Goal: Task Accomplishment & Management: Use online tool/utility

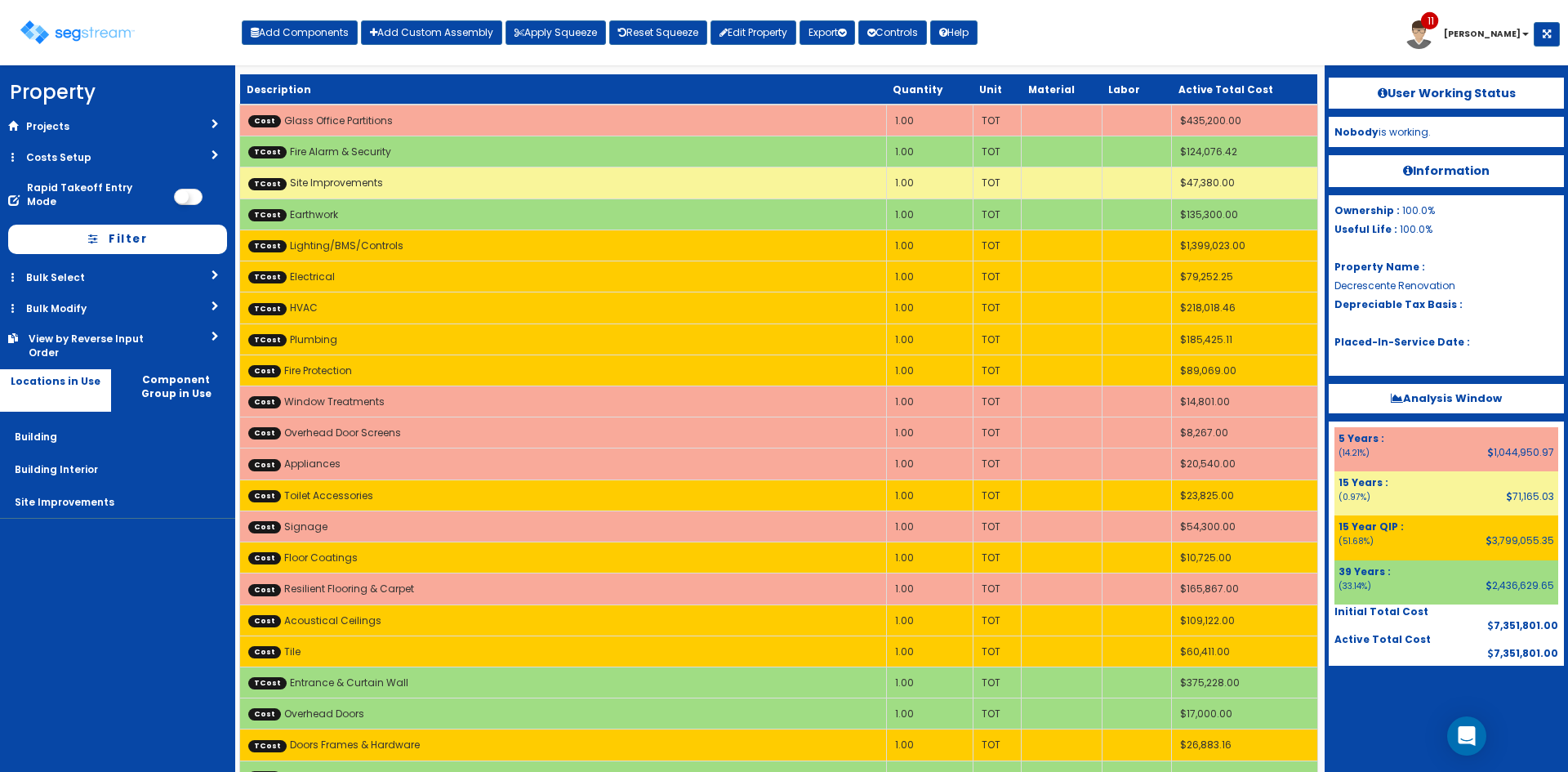
click at [1226, 30] on div "Toggle navigation Add Components Add Custom Assembly Apply Squeeze Reset Squeez…" at bounding box center [784, 39] width 1552 height 53
click at [1232, 57] on div "Toggle navigation Add Components Add Custom Assembly Apply Squeeze Reset Squeez…" at bounding box center [784, 39] width 1552 height 53
click at [1232, 38] on div "Toggle navigation Add Components Add Custom Assembly Apply Squeeze Reset Squeez…" at bounding box center [784, 39] width 1552 height 53
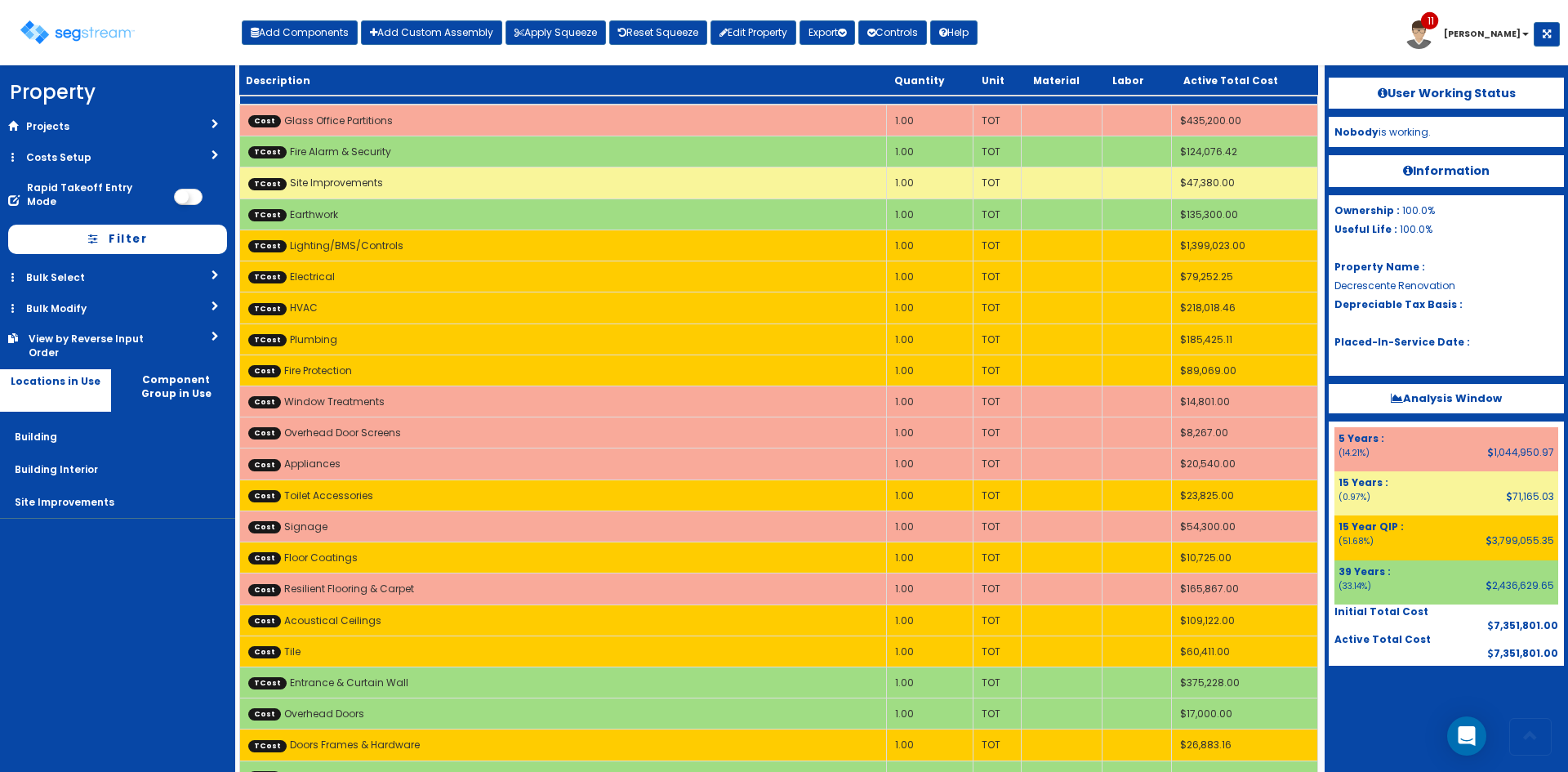
scroll to position [2727, 0]
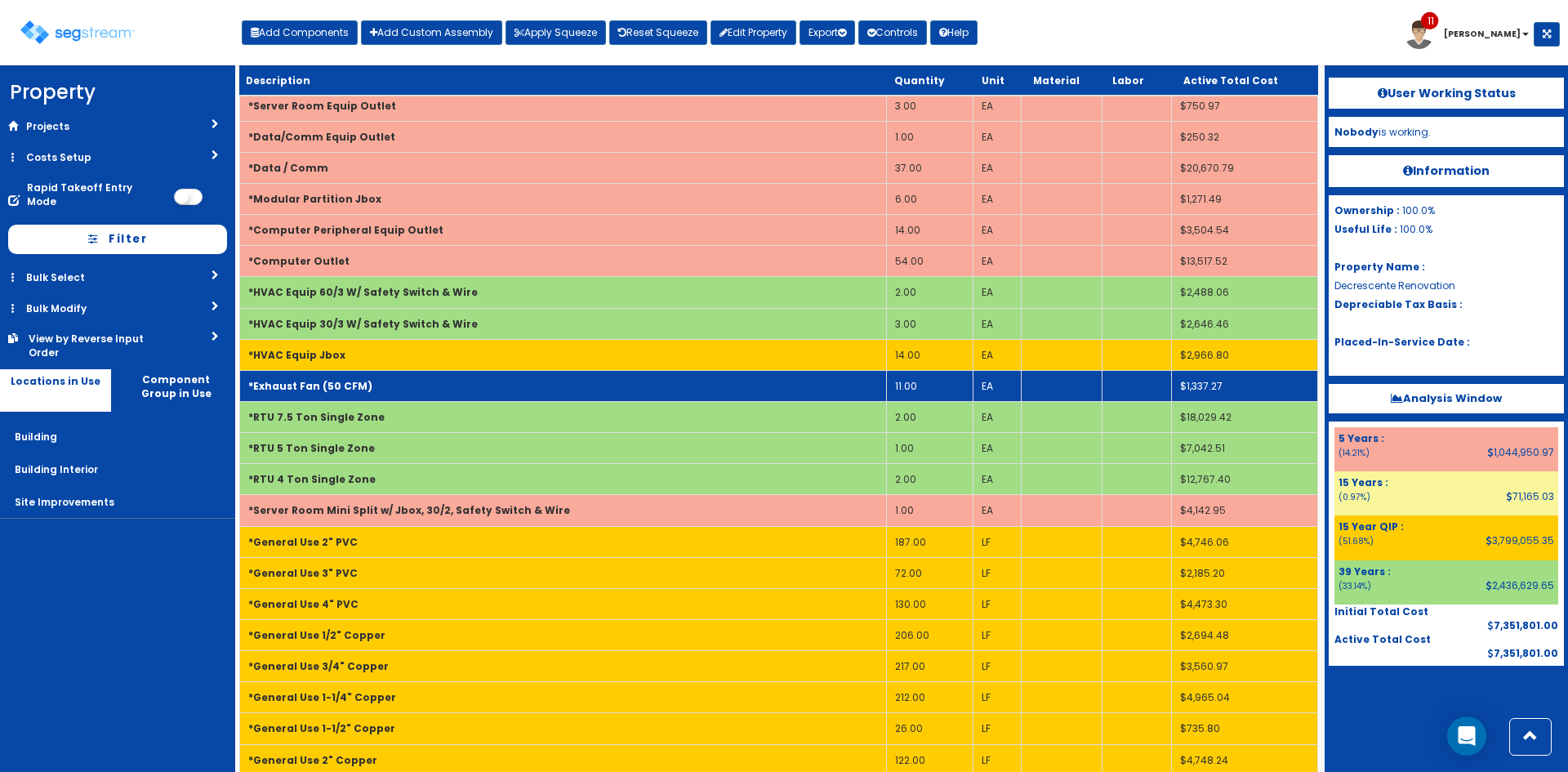
click at [654, 386] on td "*Exhaust Fan (50 CFM)" at bounding box center [564, 385] width 647 height 31
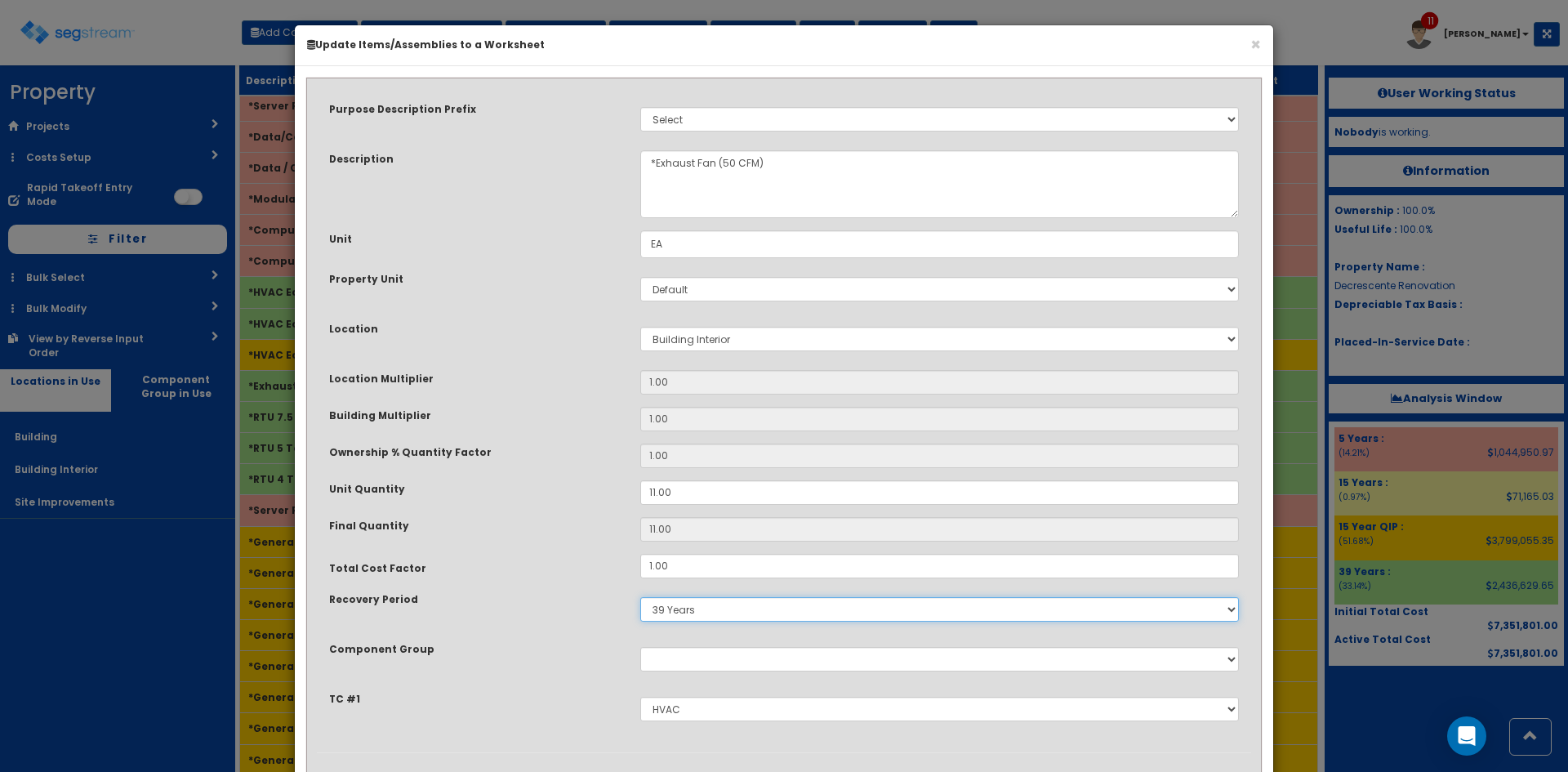
click at [711, 612] on select "5 Years 7 Years 9 Years 10 Years 15 Years 15 Year QLI 15 Year QRP 15 Year QIP 2…" at bounding box center [939, 609] width 599 height 25
select select "15Y_1"
click at [640, 597] on select "5 Years 7 Years 9 Years 10 Years 15 Years 15 Year QLI 15 Year QRP 15 Year QIP 2…" at bounding box center [939, 609] width 599 height 25
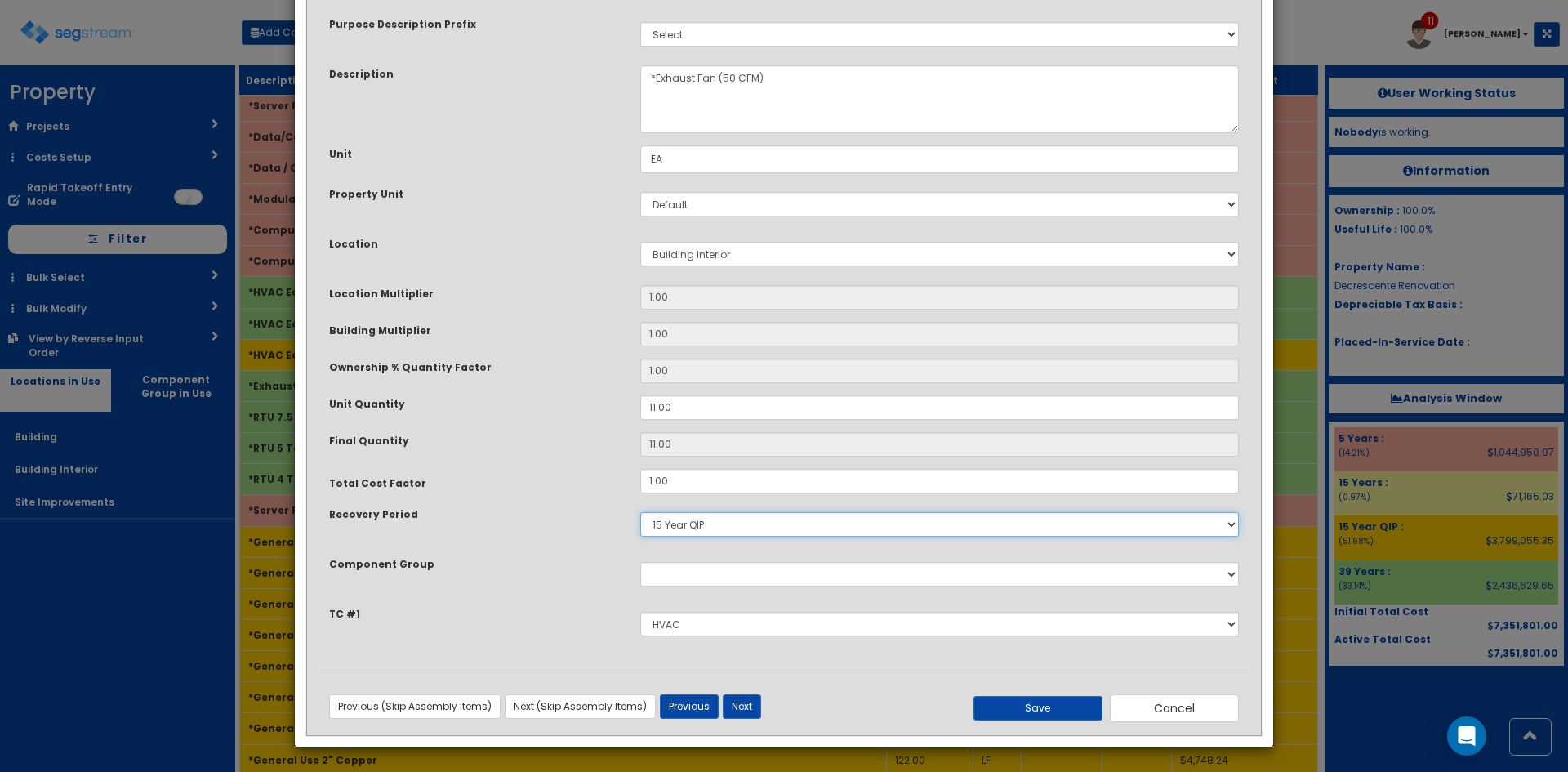
scroll to position [86, 0]
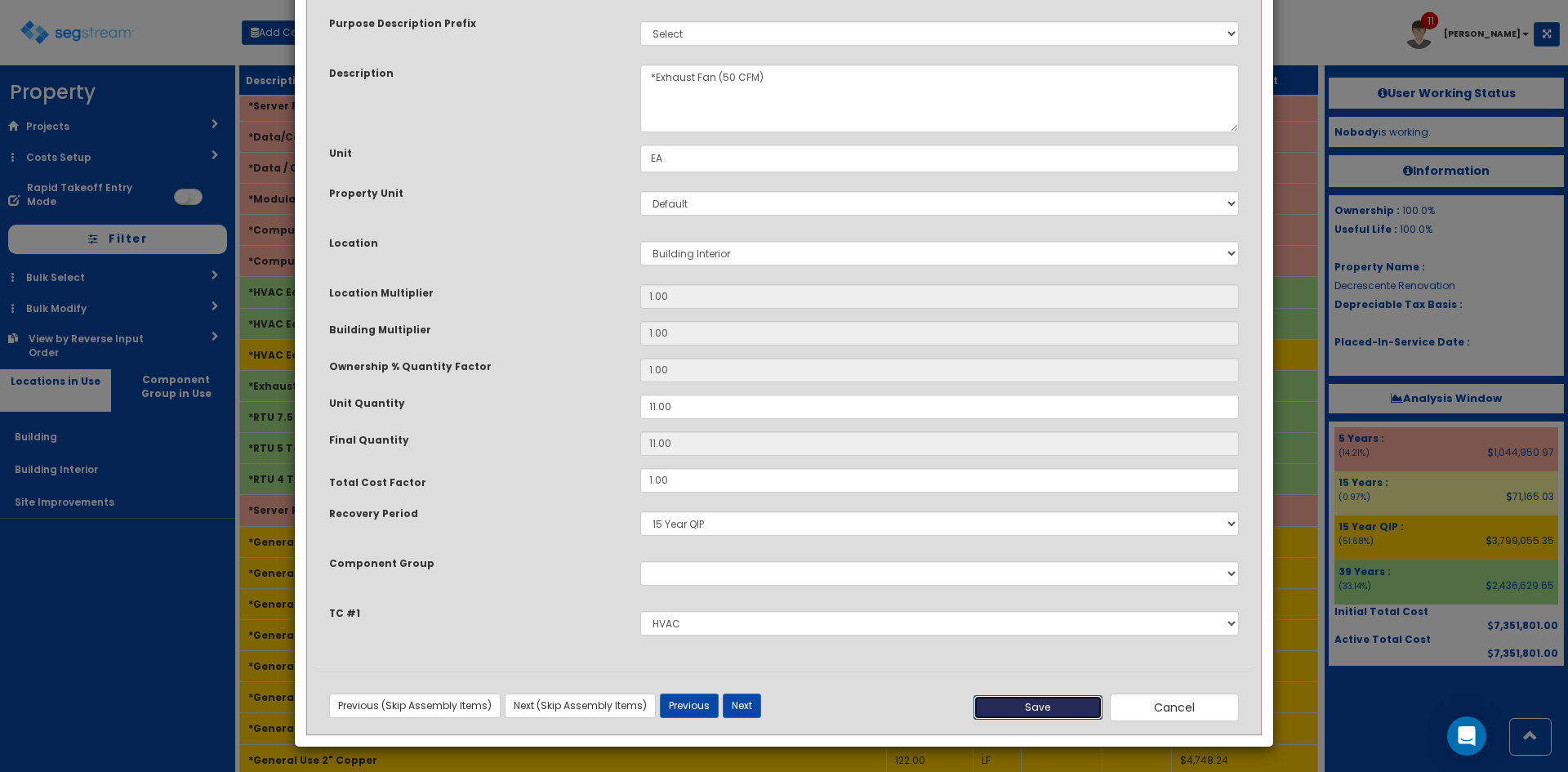
click at [1033, 705] on button "Save" at bounding box center [1038, 707] width 129 height 25
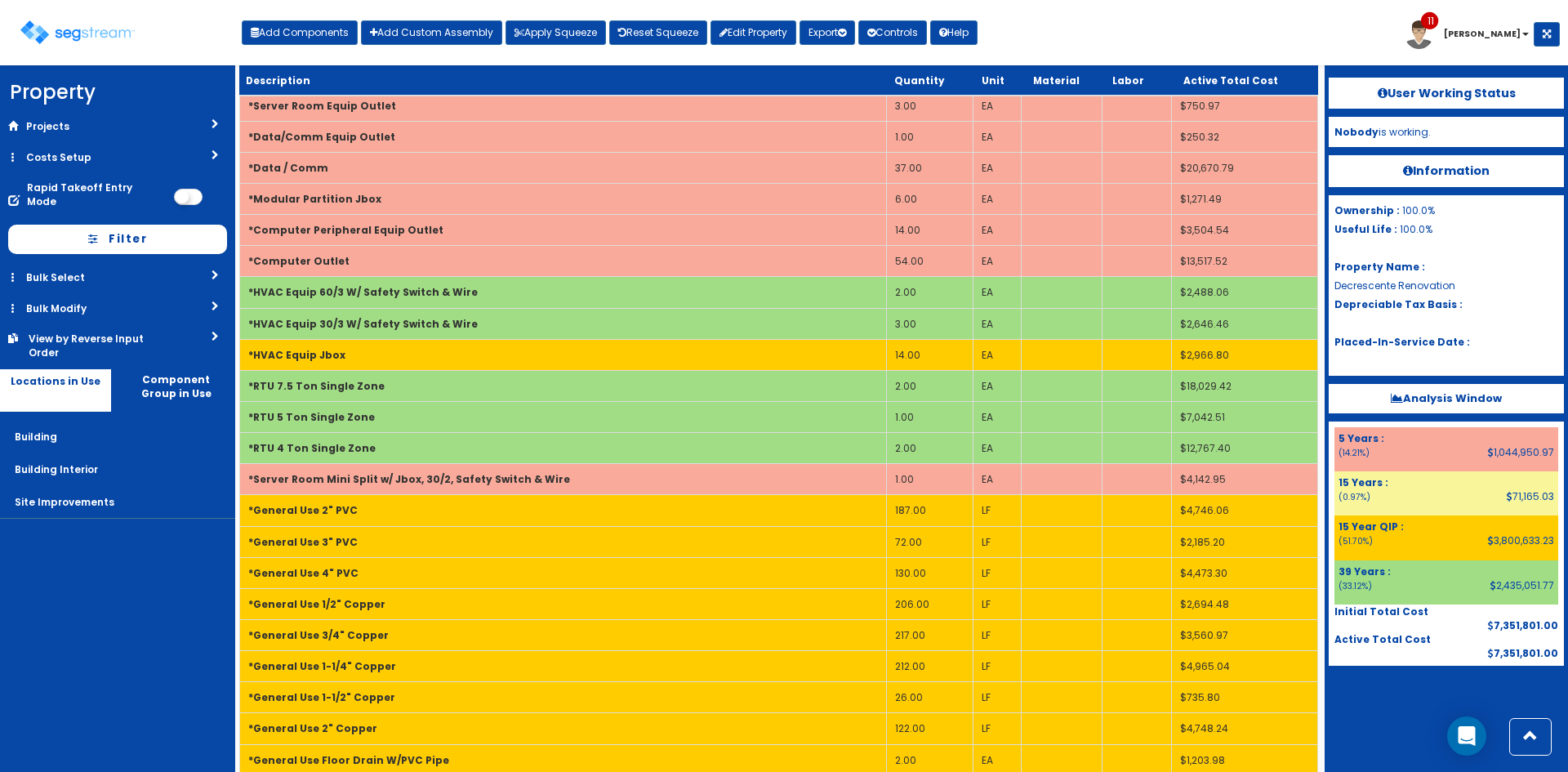
scroll to position [1919, 0]
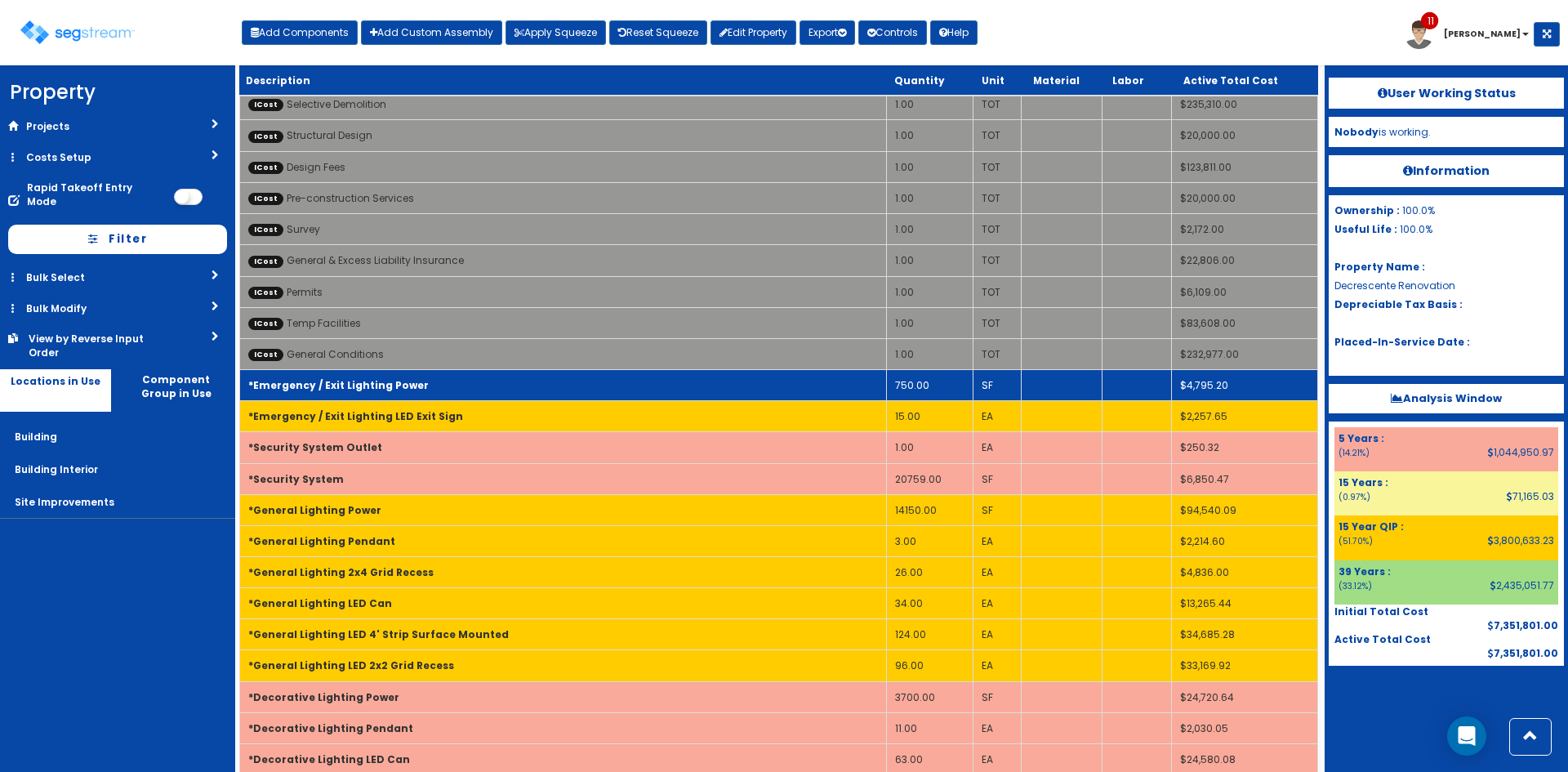
click at [941, 385] on td "750.00" at bounding box center [930, 385] width 86 height 31
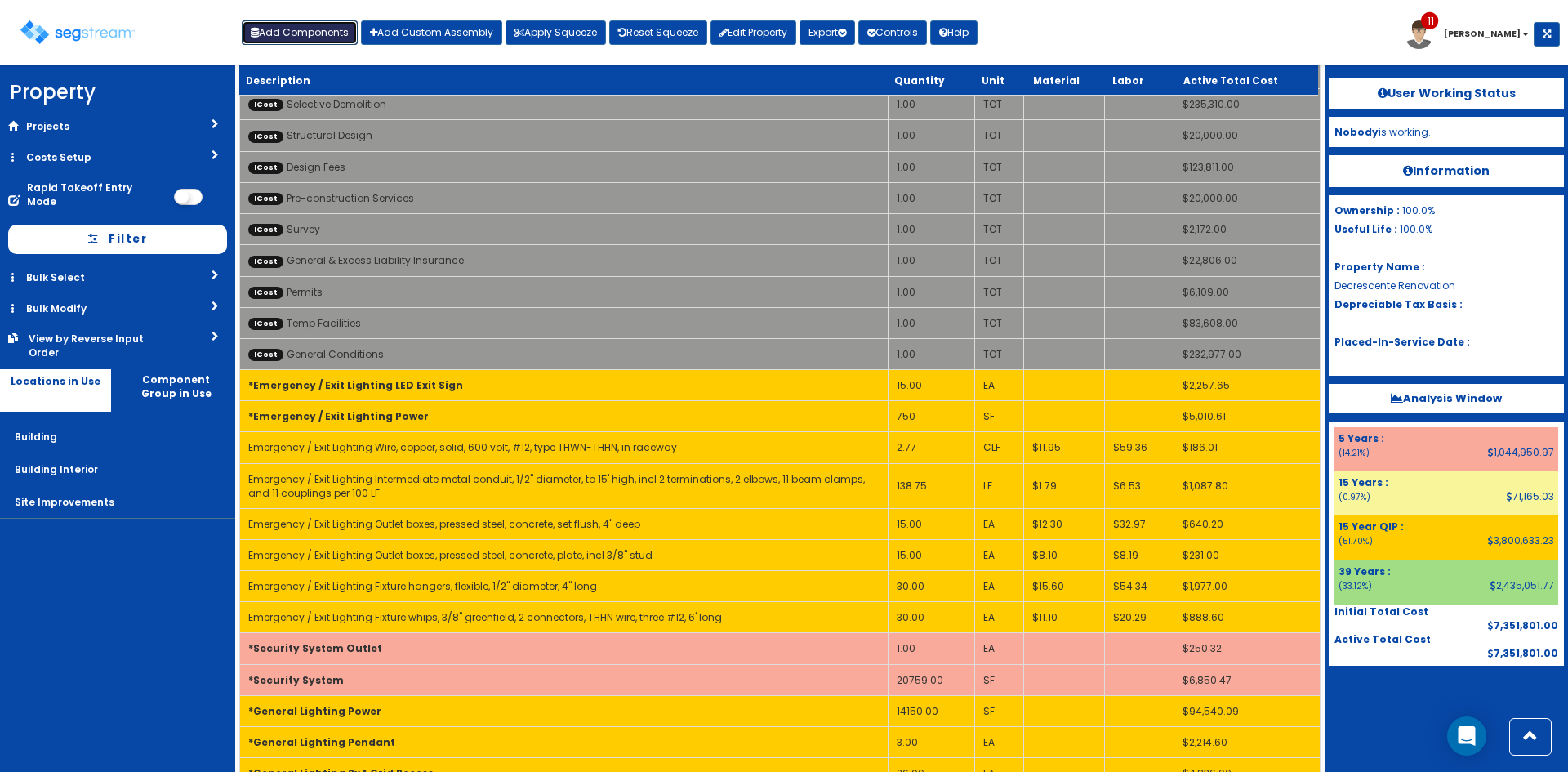
click at [300, 43] on button "Add Components" at bounding box center [300, 33] width 116 height 25
select select "5267493"
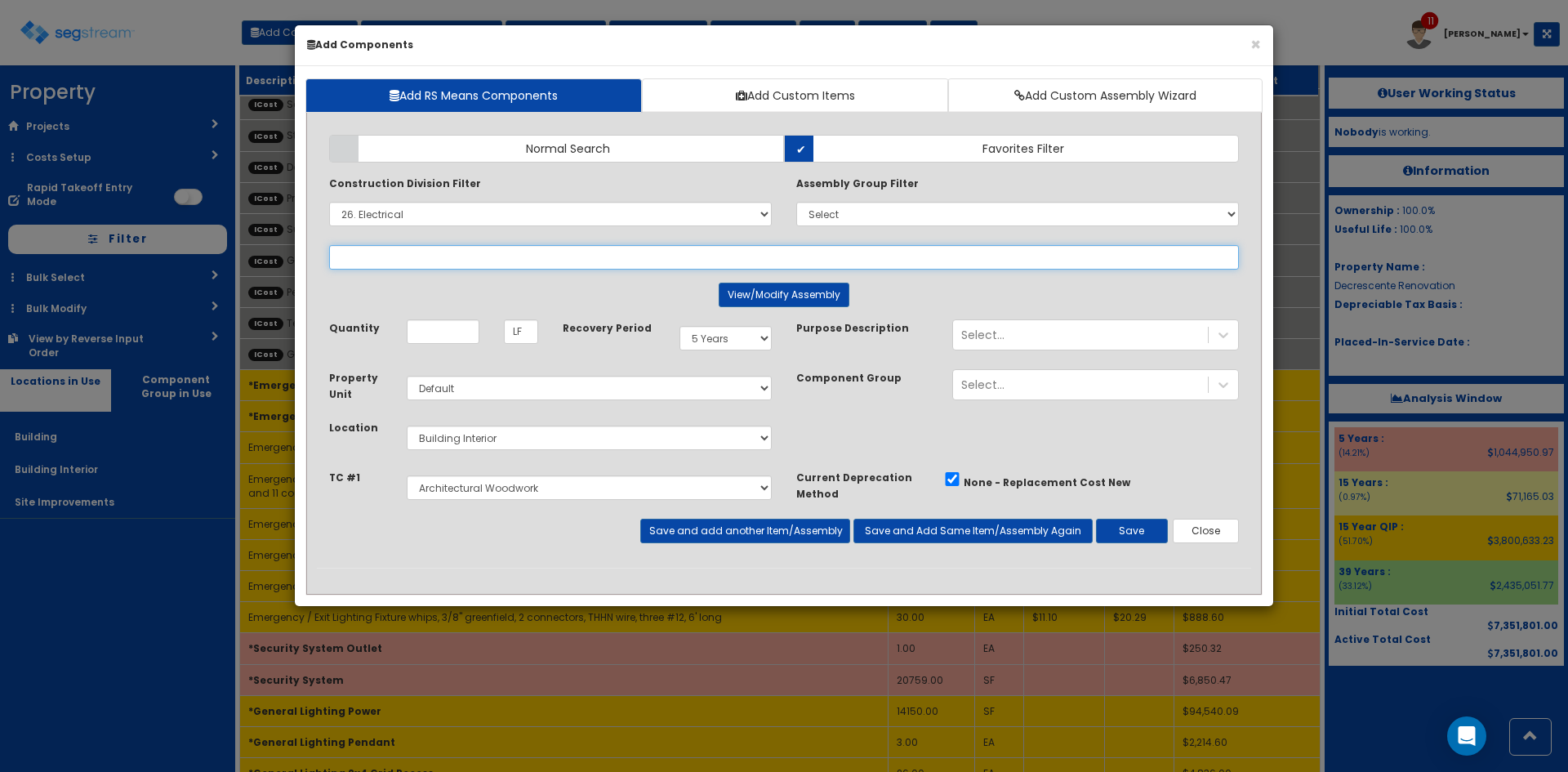
select select
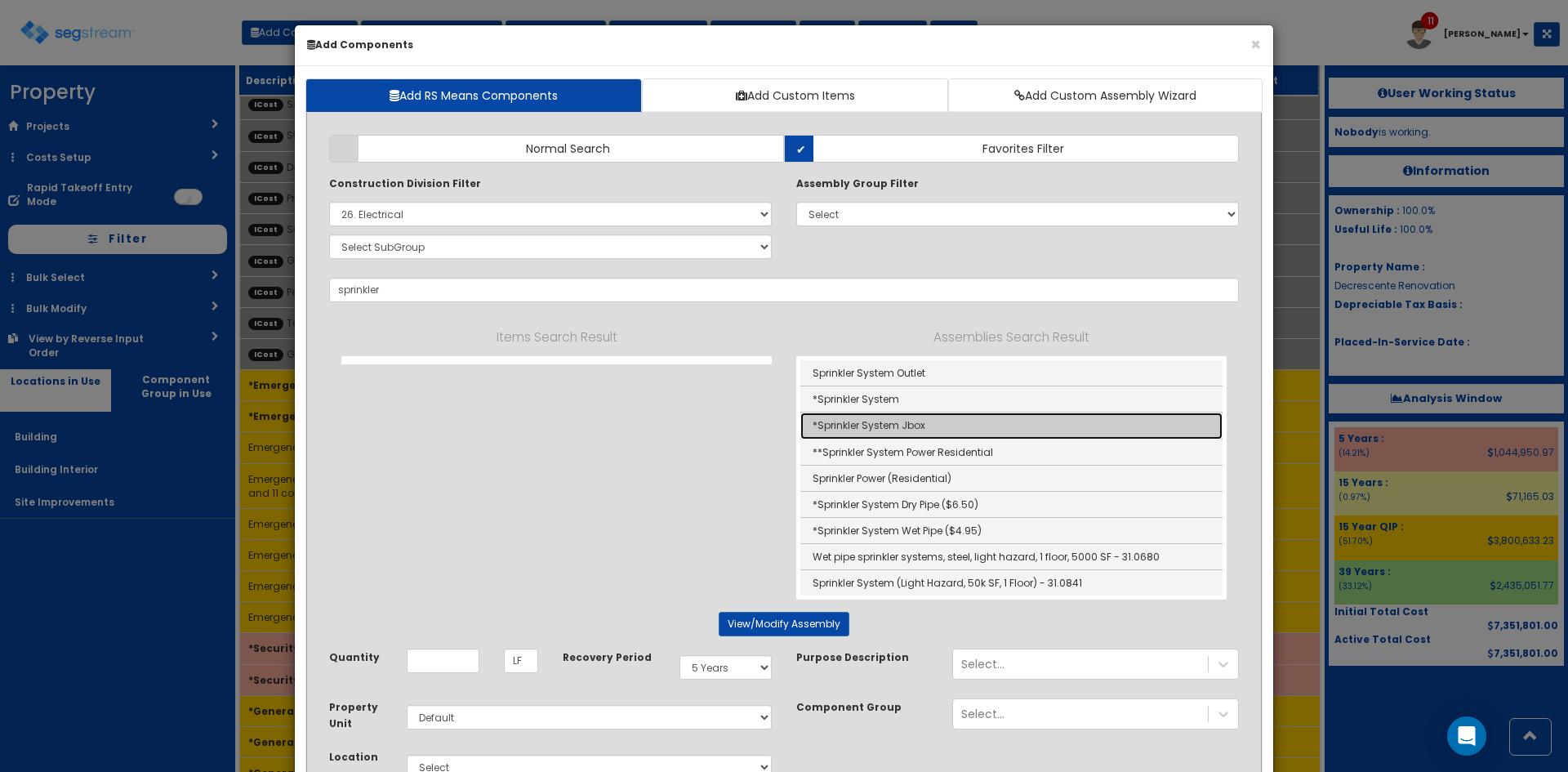
click at [915, 424] on link "*Sprinkler System Jbox" at bounding box center [1011, 426] width 422 height 26
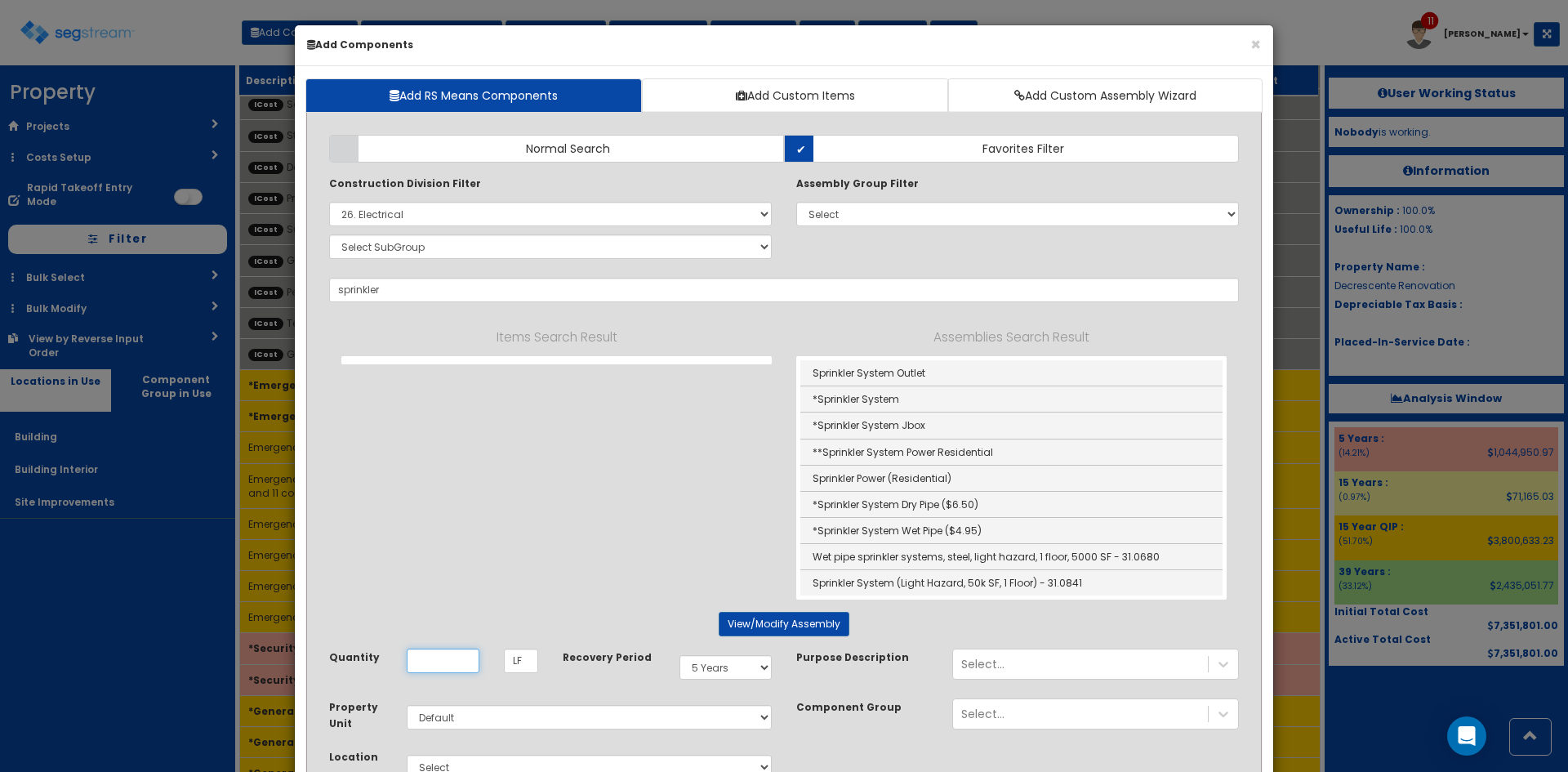
type input "*Sprinkler System Jbox"
type input "EA"
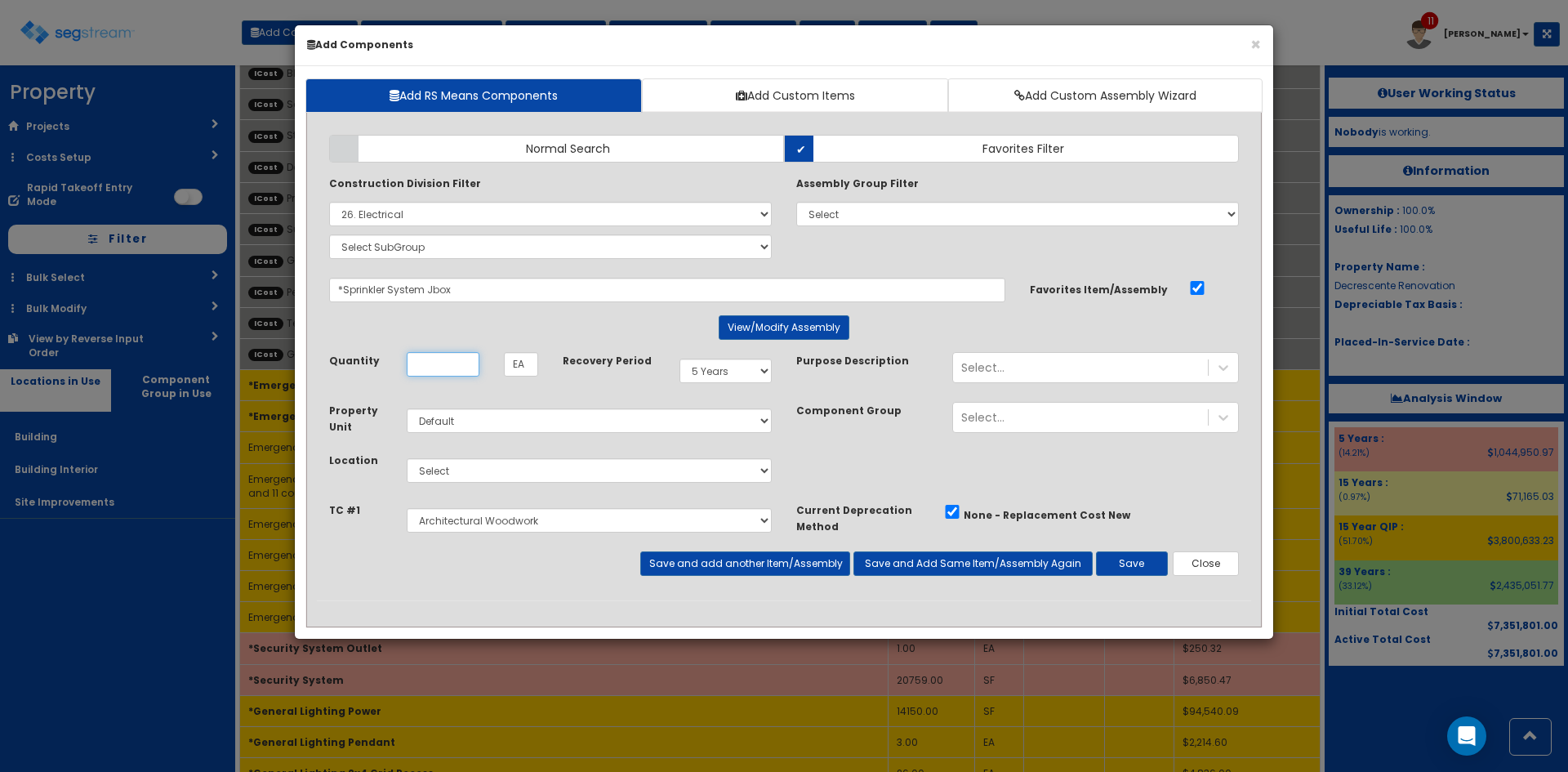
scroll to position [0, 0]
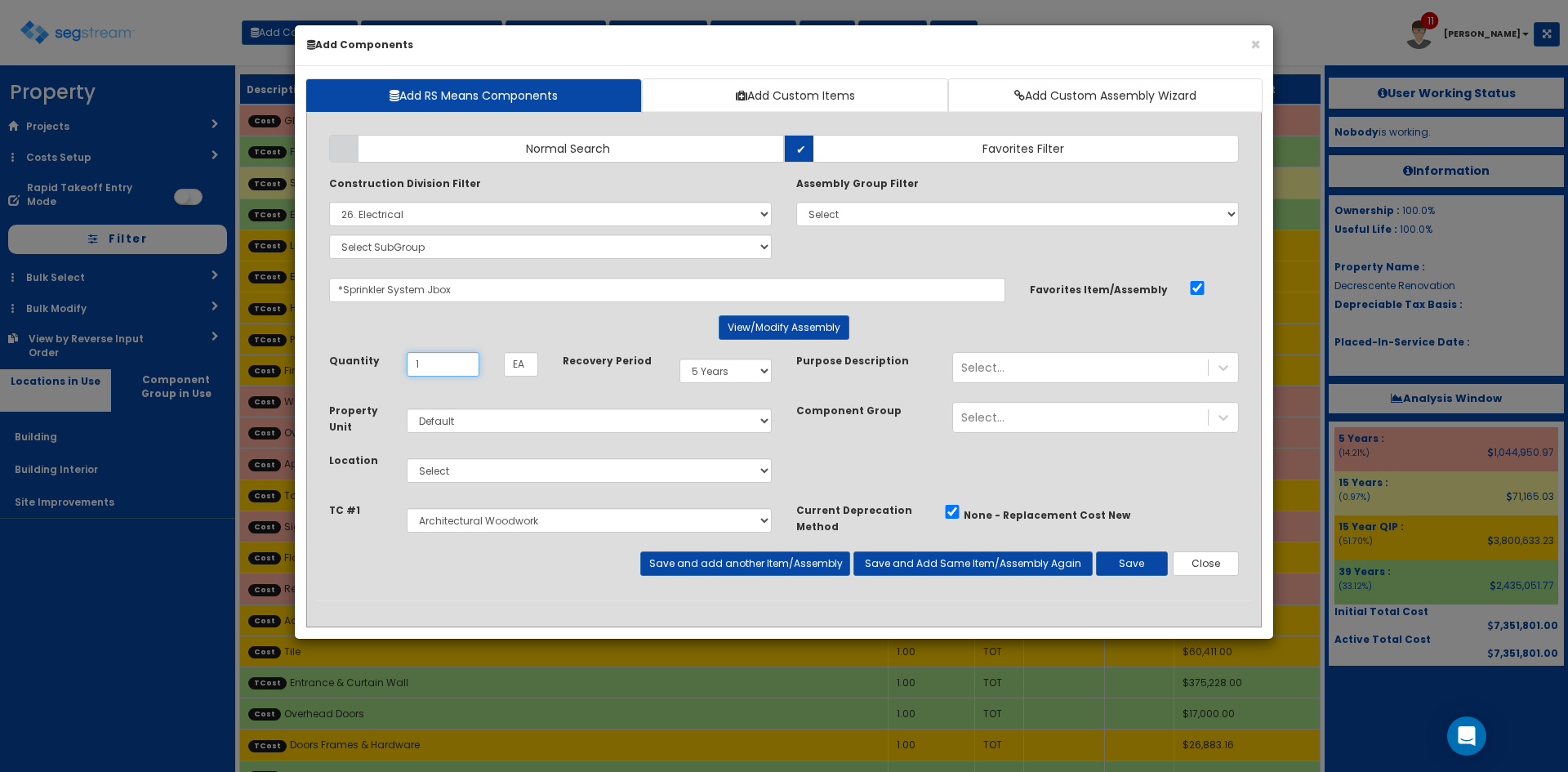
type input "1"
click at [722, 374] on select "Select 5 Years 7 Years 9 Years 10 Years 15 Years 15 Year QLI 15 Year QRP 15 Yea…" at bounding box center [726, 371] width 92 height 25
select select "15Y_1"
click at [680, 359] on select "Select 5 Years 7 Years 9 Years 10 Years 15 Years 15 Year QLI 15 Year QRP 15 Yea…" at bounding box center [726, 371] width 92 height 25
click at [508, 477] on select "Select Building Building Interior Site Improvements Add Additional Location" at bounding box center [589, 470] width 365 height 25
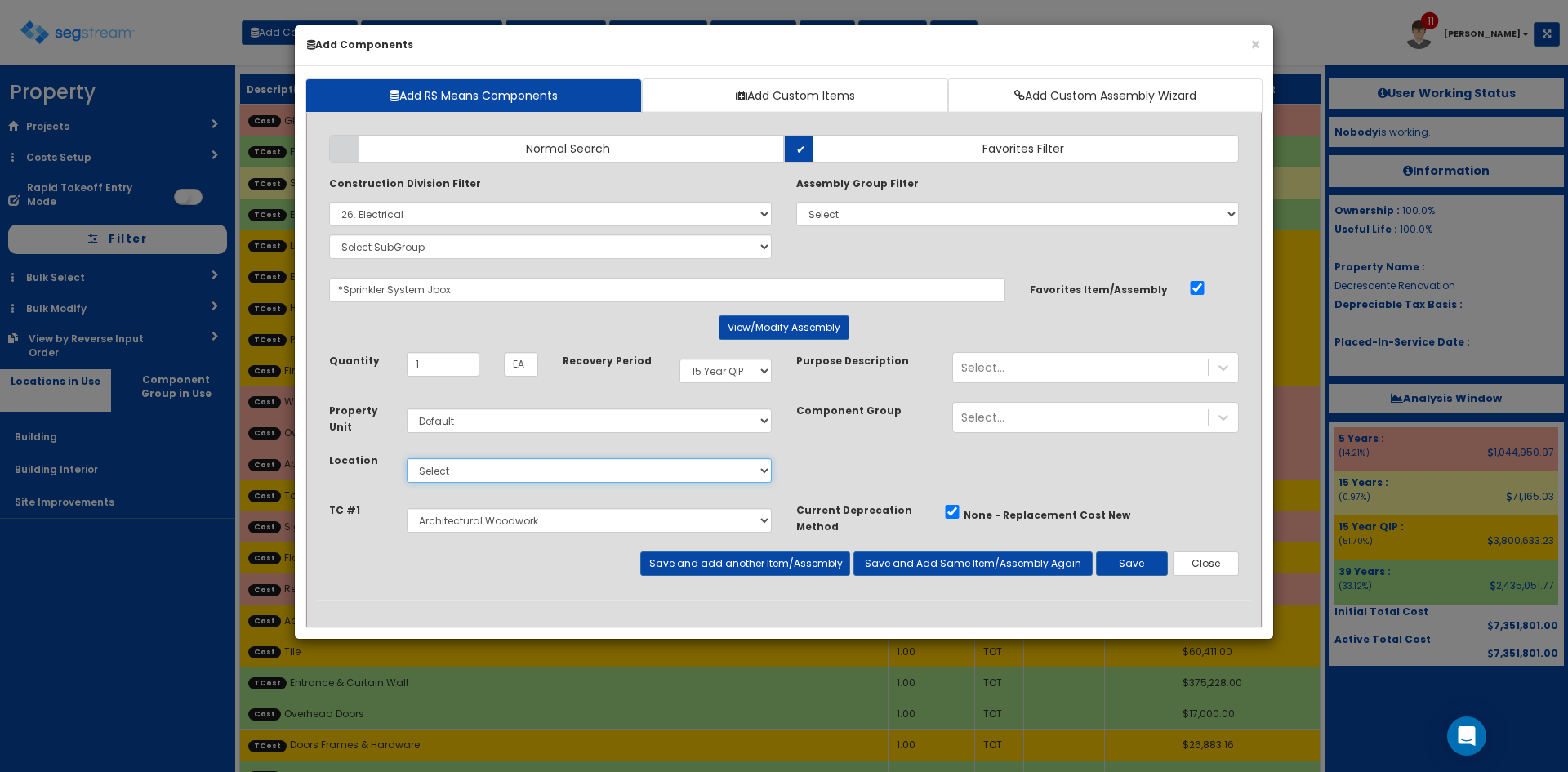
select select "7"
click at [407, 458] on select "Select Building Building Interior Site Improvements Add Additional Location" at bounding box center [589, 470] width 365 height 25
click at [518, 522] on select "Select Metals Architectural Woodwork Doors Frames & Hardware Entrance & Curtain…" at bounding box center [589, 521] width 365 height 25
select select "5267514"
click at [407, 508] on select "Select Metals Architectural Woodwork Doors Frames & Hardware Entrance & Curtain…" at bounding box center [589, 521] width 365 height 25
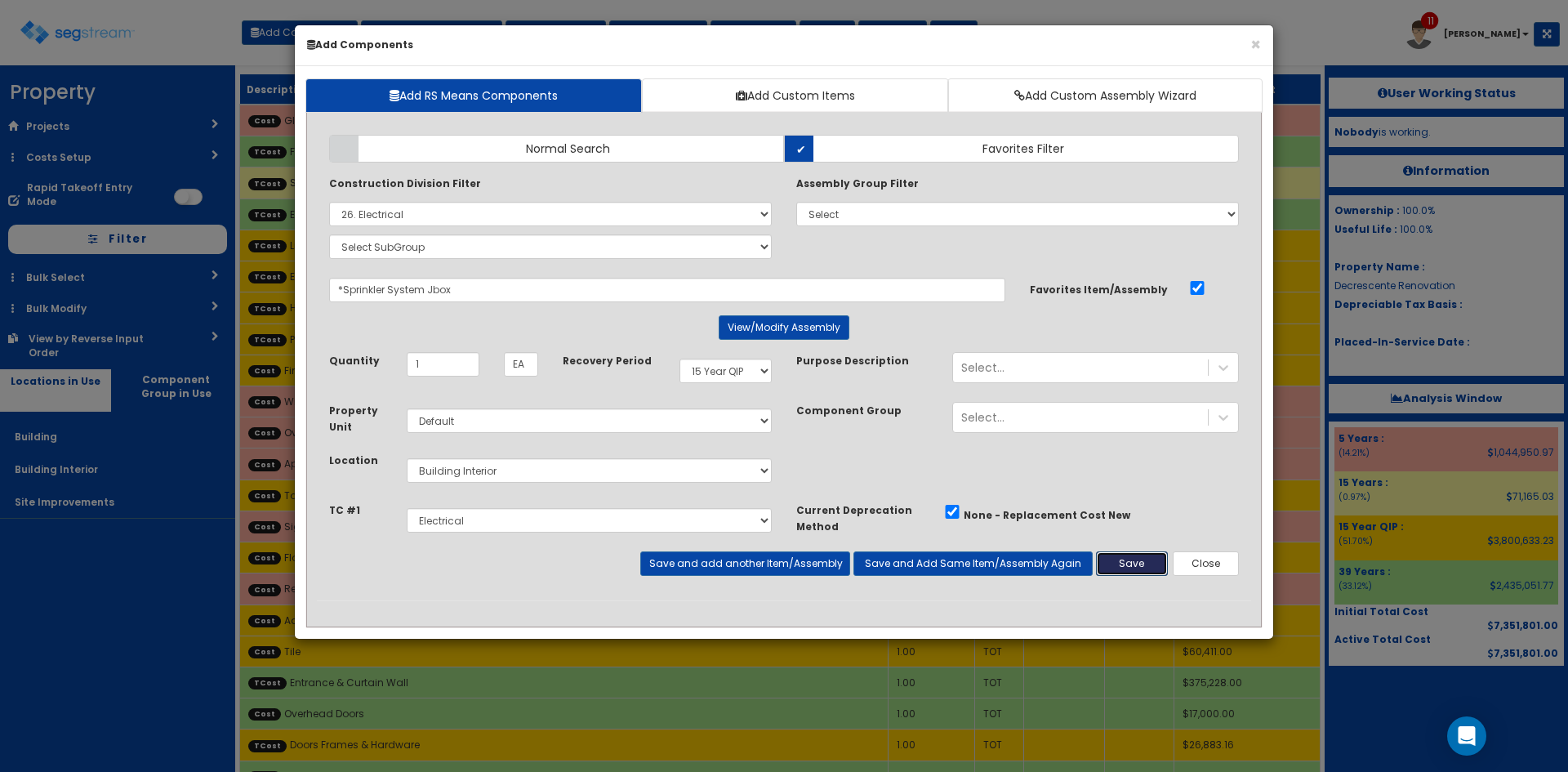
click at [1142, 559] on button "Save" at bounding box center [1133, 564] width 72 height 25
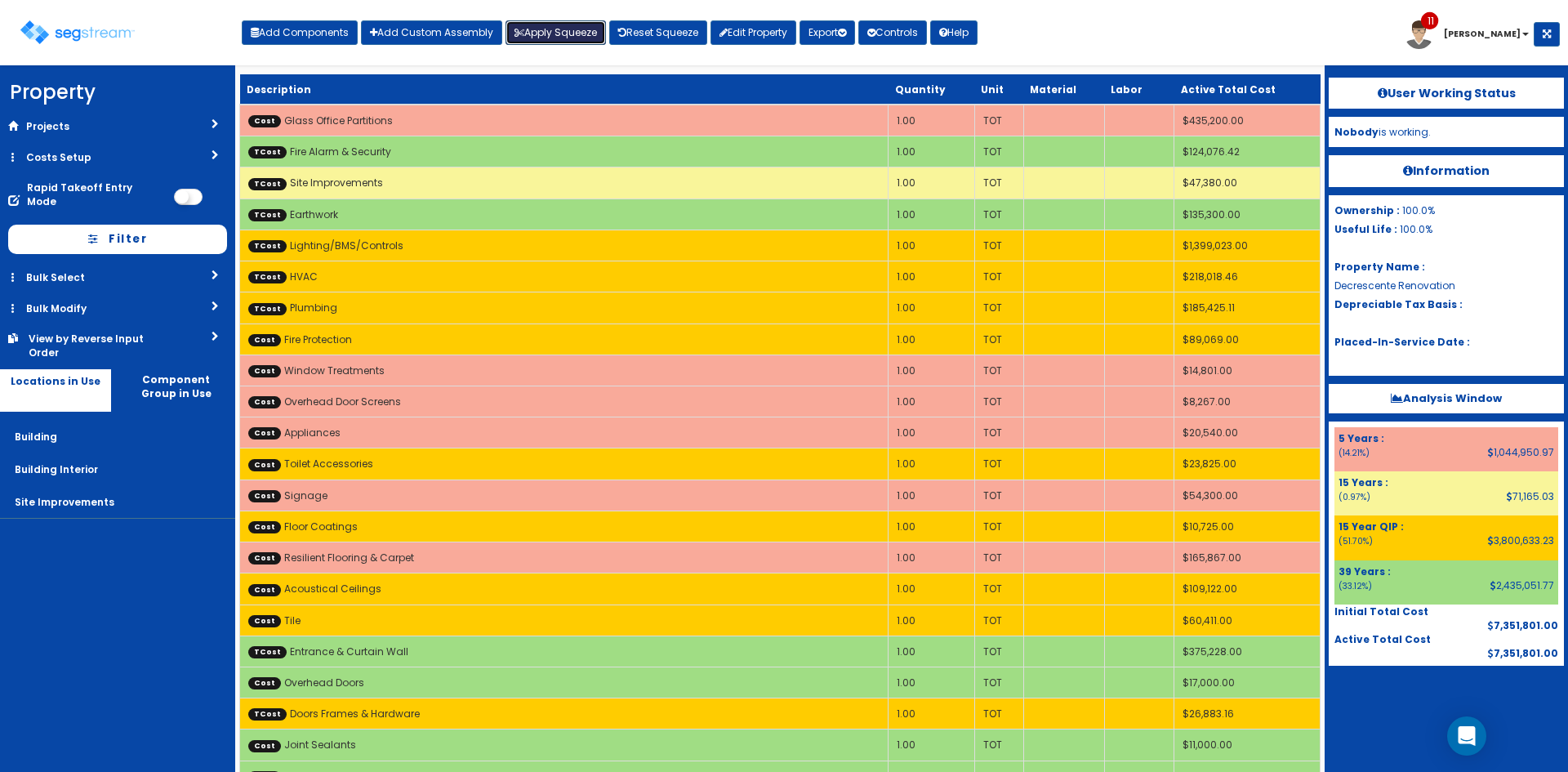
click at [547, 35] on button "Apply Squeeze" at bounding box center [556, 33] width 100 height 25
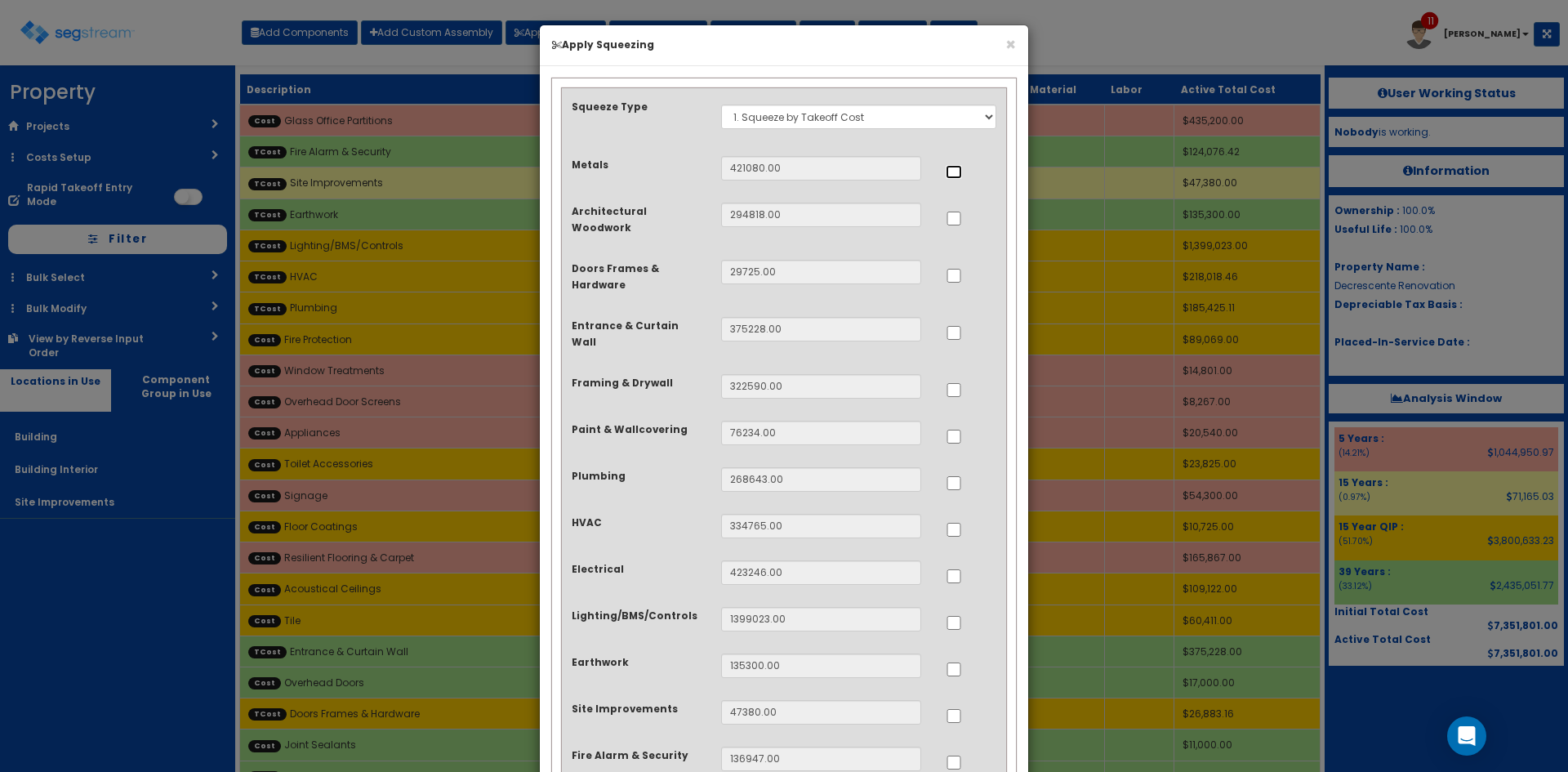
click at [955, 173] on input "..." at bounding box center [954, 172] width 17 height 14
click at [956, 166] on input "..." at bounding box center [954, 172] width 17 height 14
checkbox input "false"
drag, startPoint x: 1010, startPoint y: 43, endPoint x: 1028, endPoint y: 43, distance: 18.0
click at [1010, 43] on button "×" at bounding box center [1010, 45] width 11 height 18
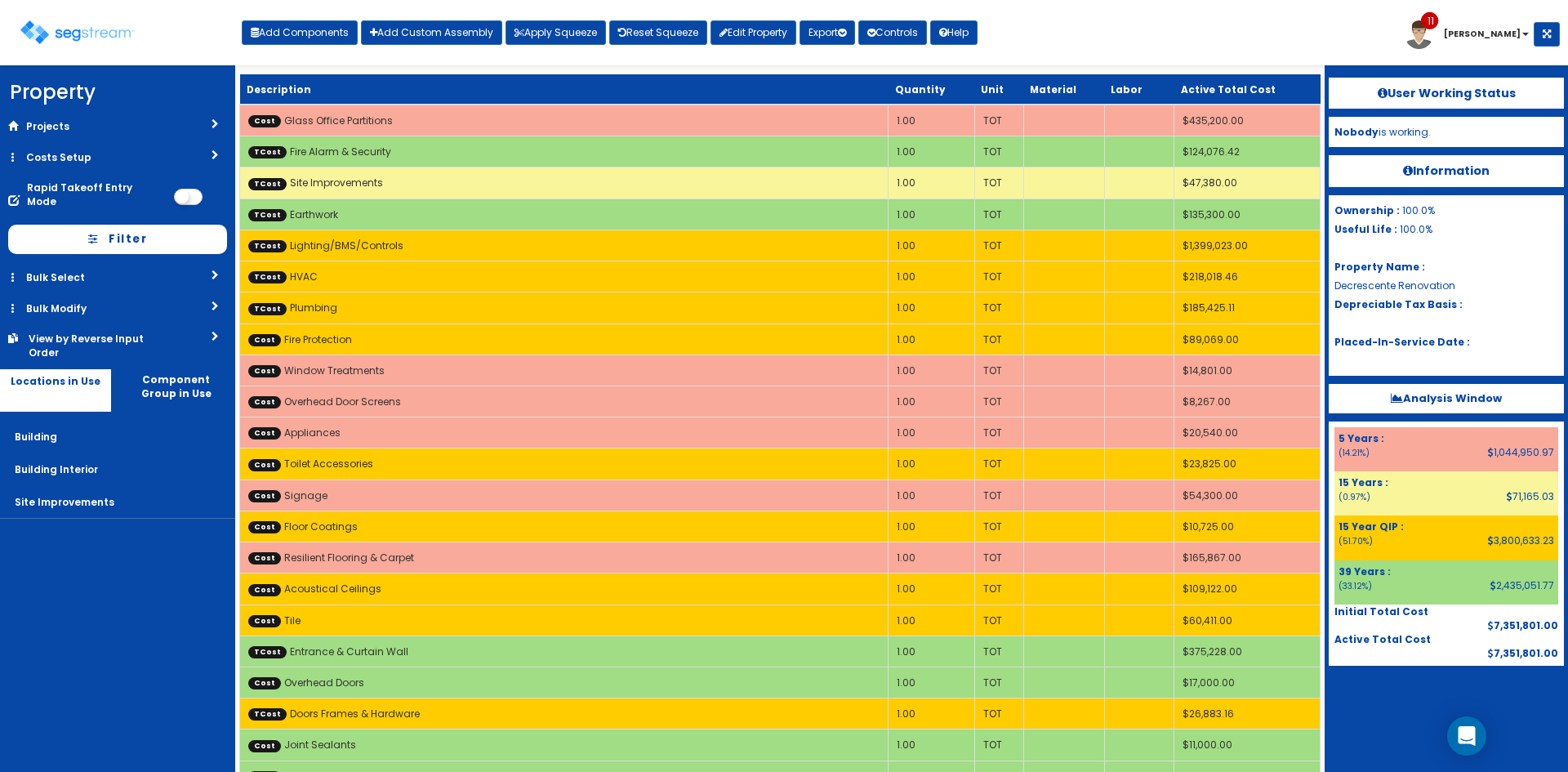
click at [1063, 40] on div "Toggle navigation Add Components Add Custom Assembly Apply Squeeze Reset Squeez…" at bounding box center [784, 39] width 1552 height 53
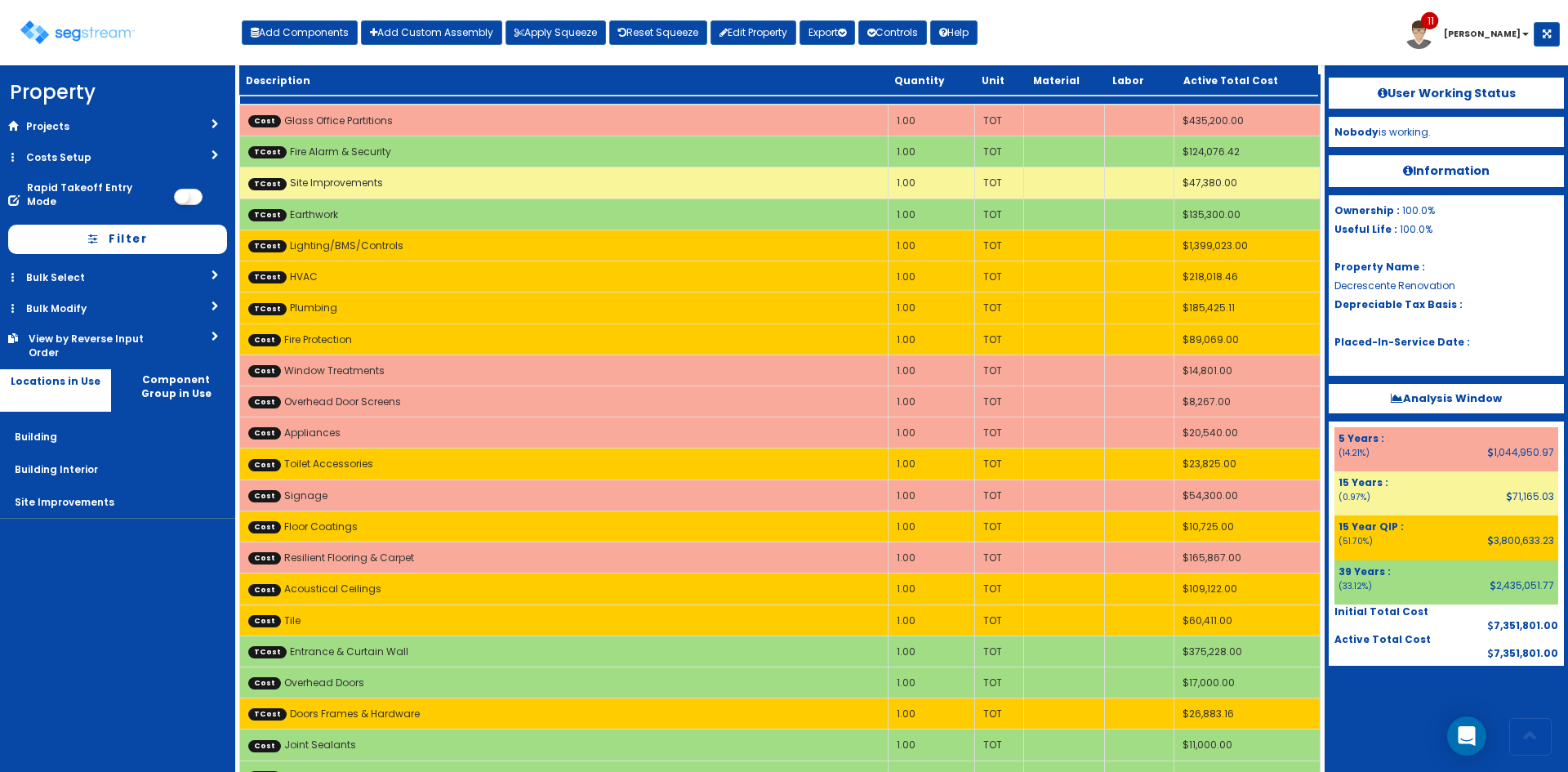
scroll to position [1762, 0]
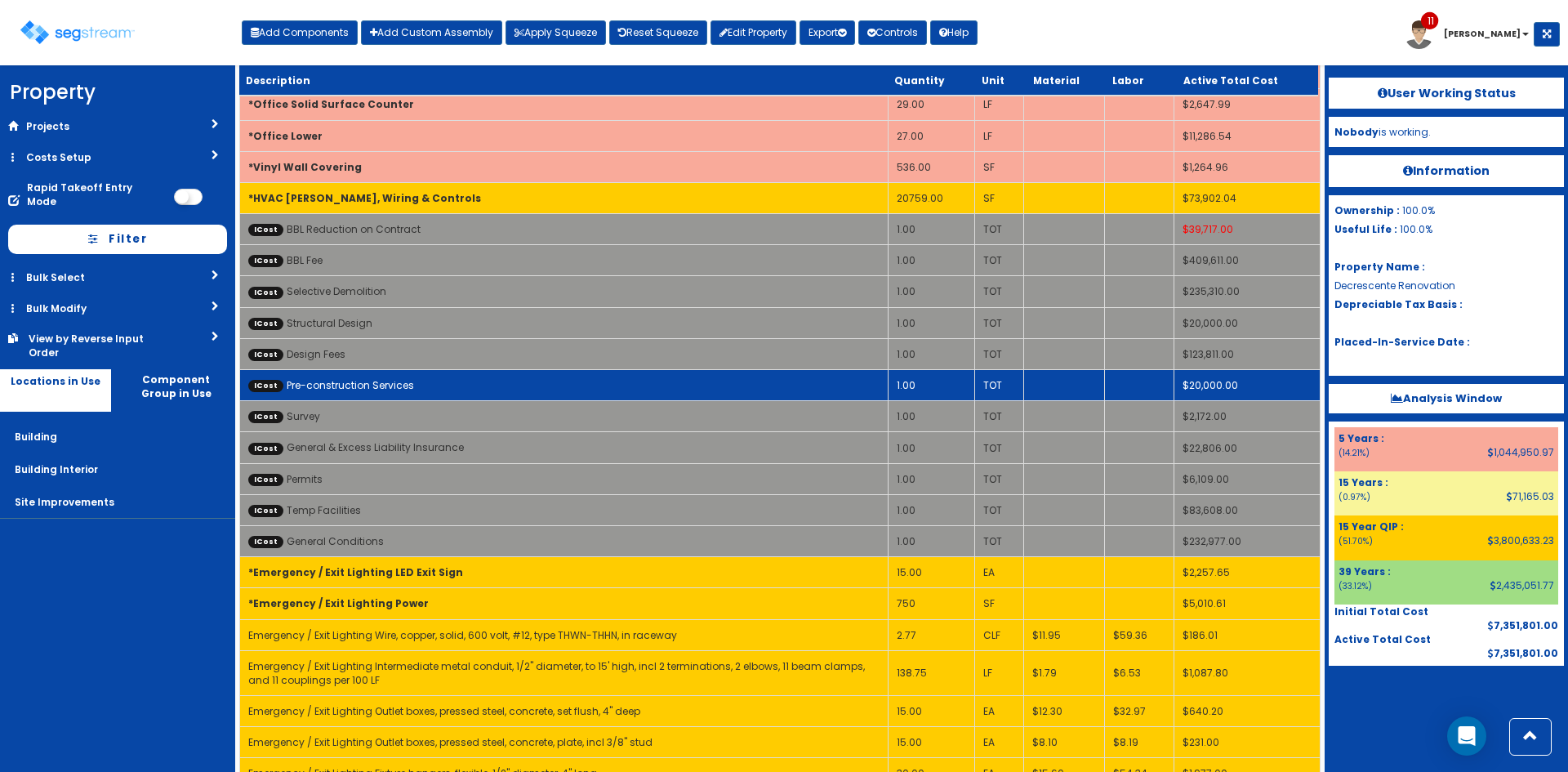
click at [373, 382] on link "ICost Pre-construction Services" at bounding box center [331, 385] width 166 height 14
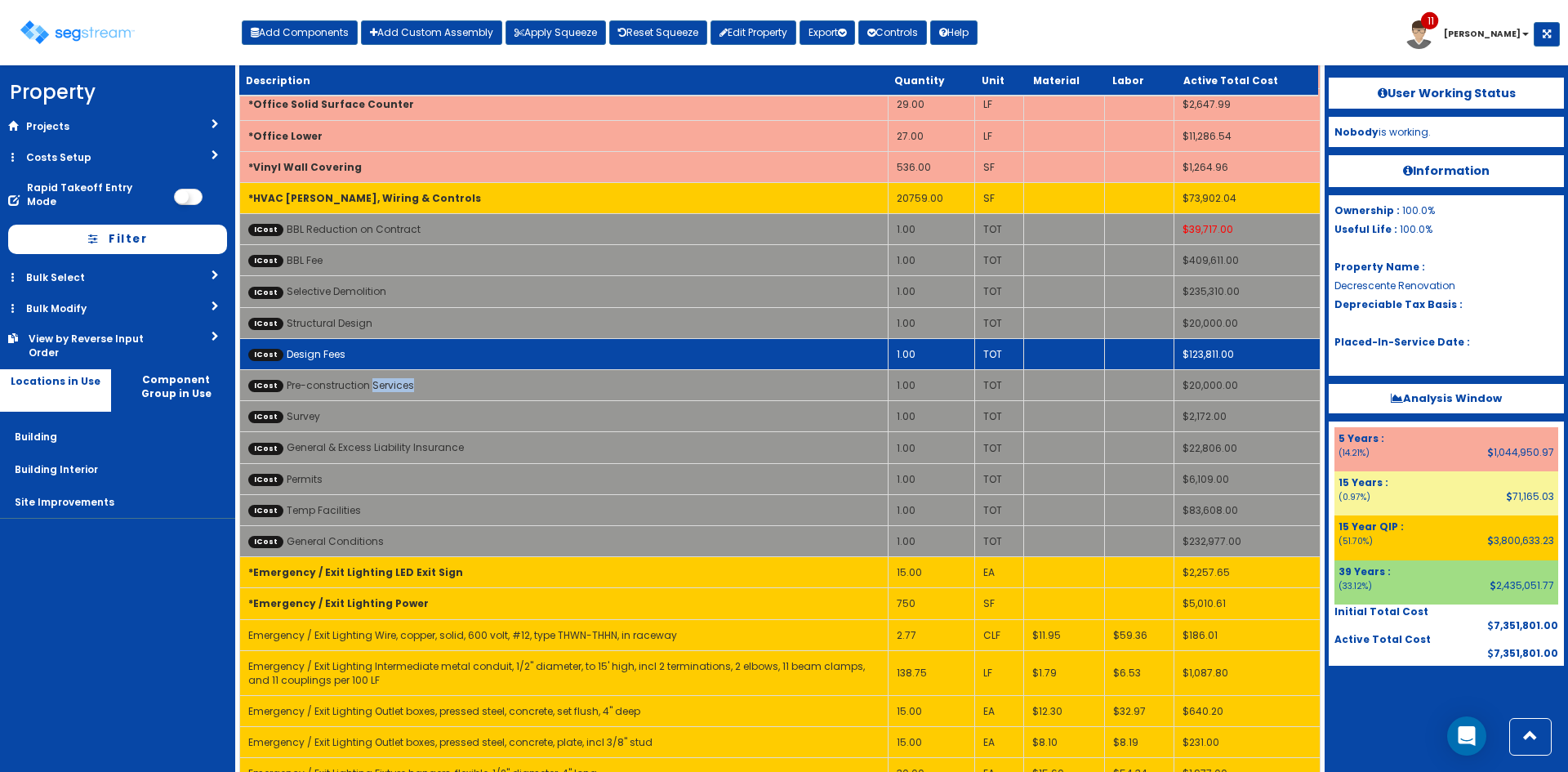
scroll to position [0, 0]
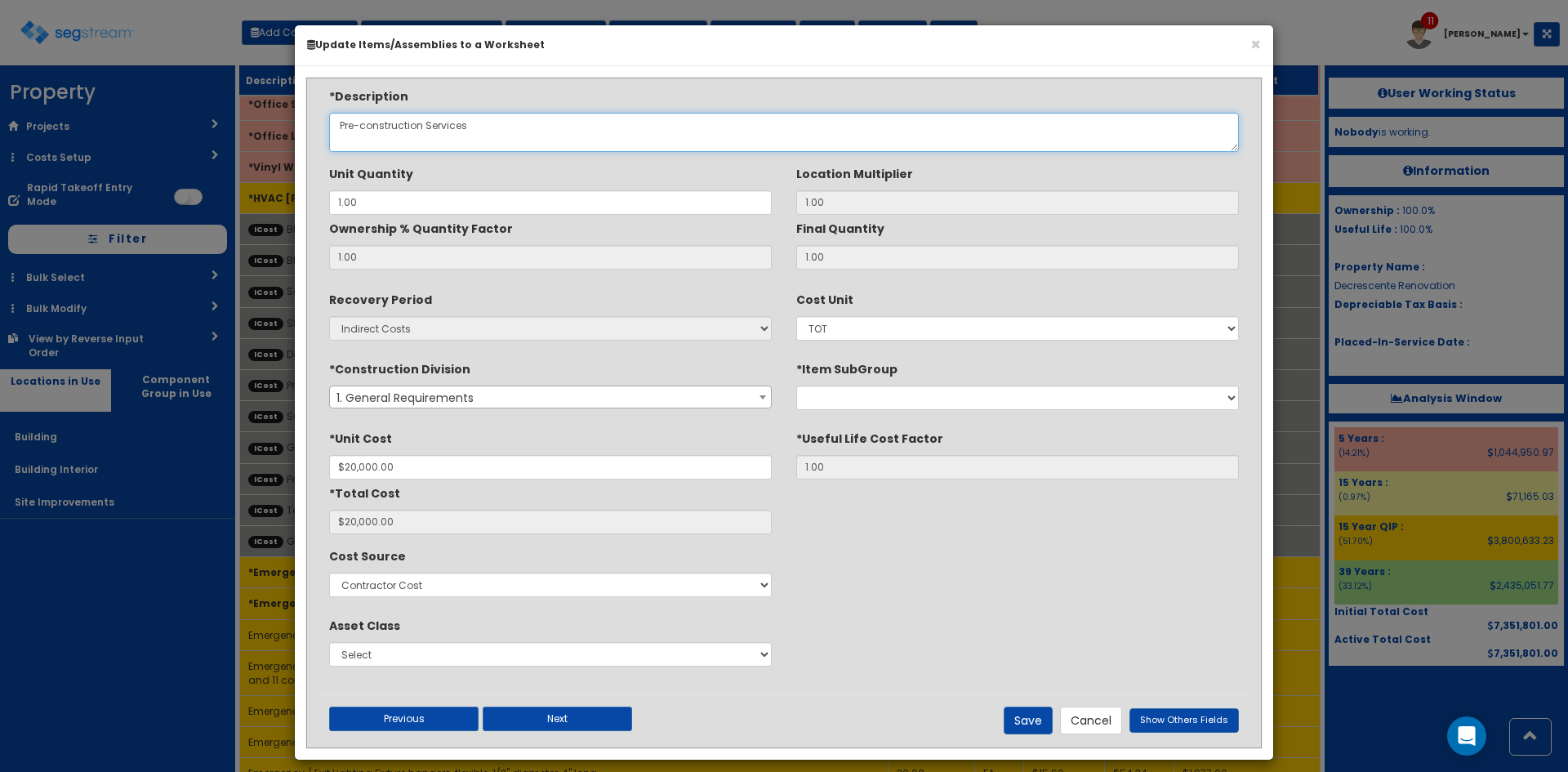
click at [363, 125] on textarea "Pre-construction Services" at bounding box center [784, 132] width 910 height 40
type textarea "Pre-Construction Services"
drag, startPoint x: 1035, startPoint y: 725, endPoint x: 1322, endPoint y: 599, distance: 313.4
click at [1036, 725] on button "Save" at bounding box center [1029, 720] width 49 height 28
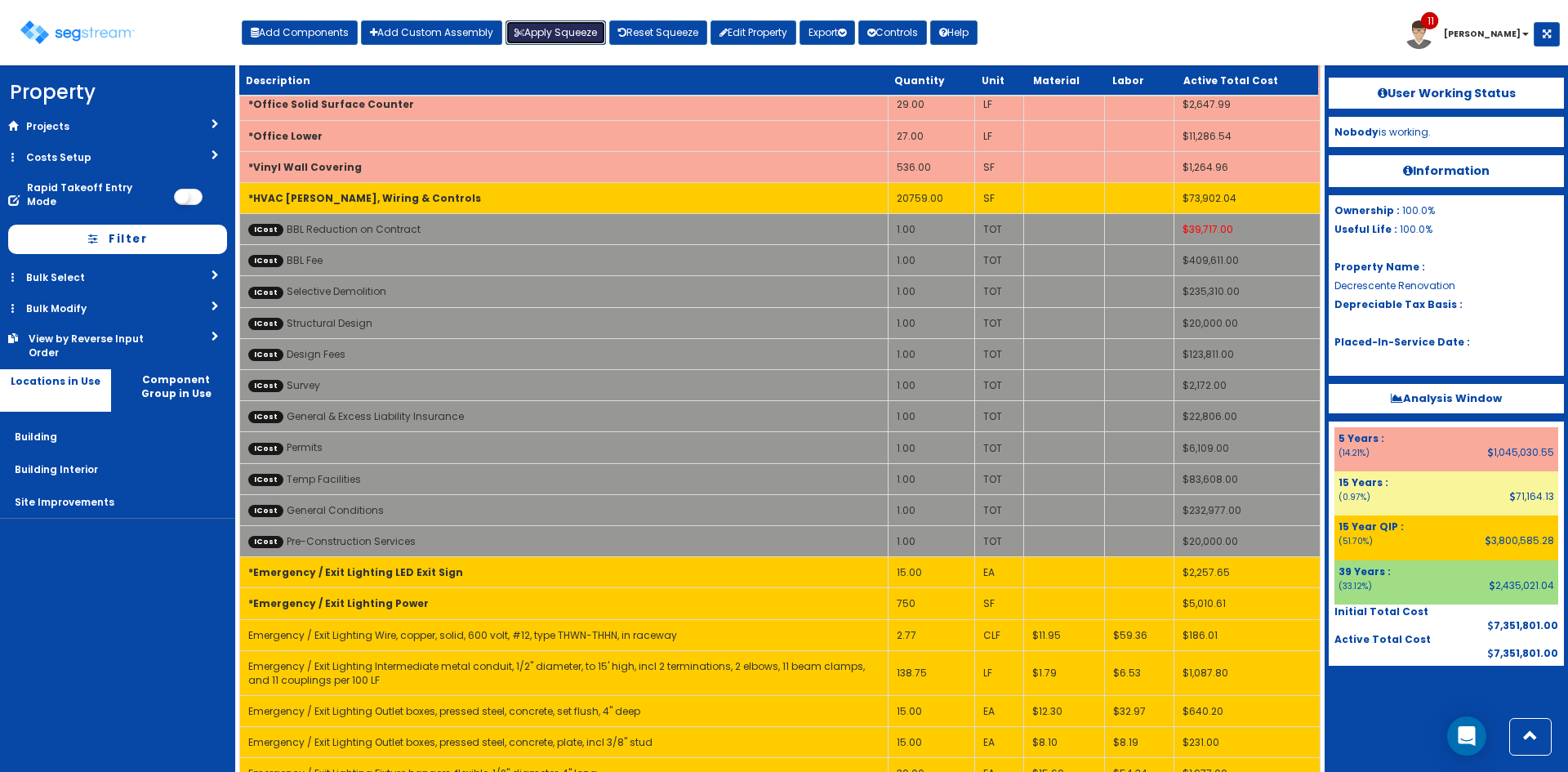
click at [568, 38] on button "Apply Squeeze" at bounding box center [556, 33] width 100 height 25
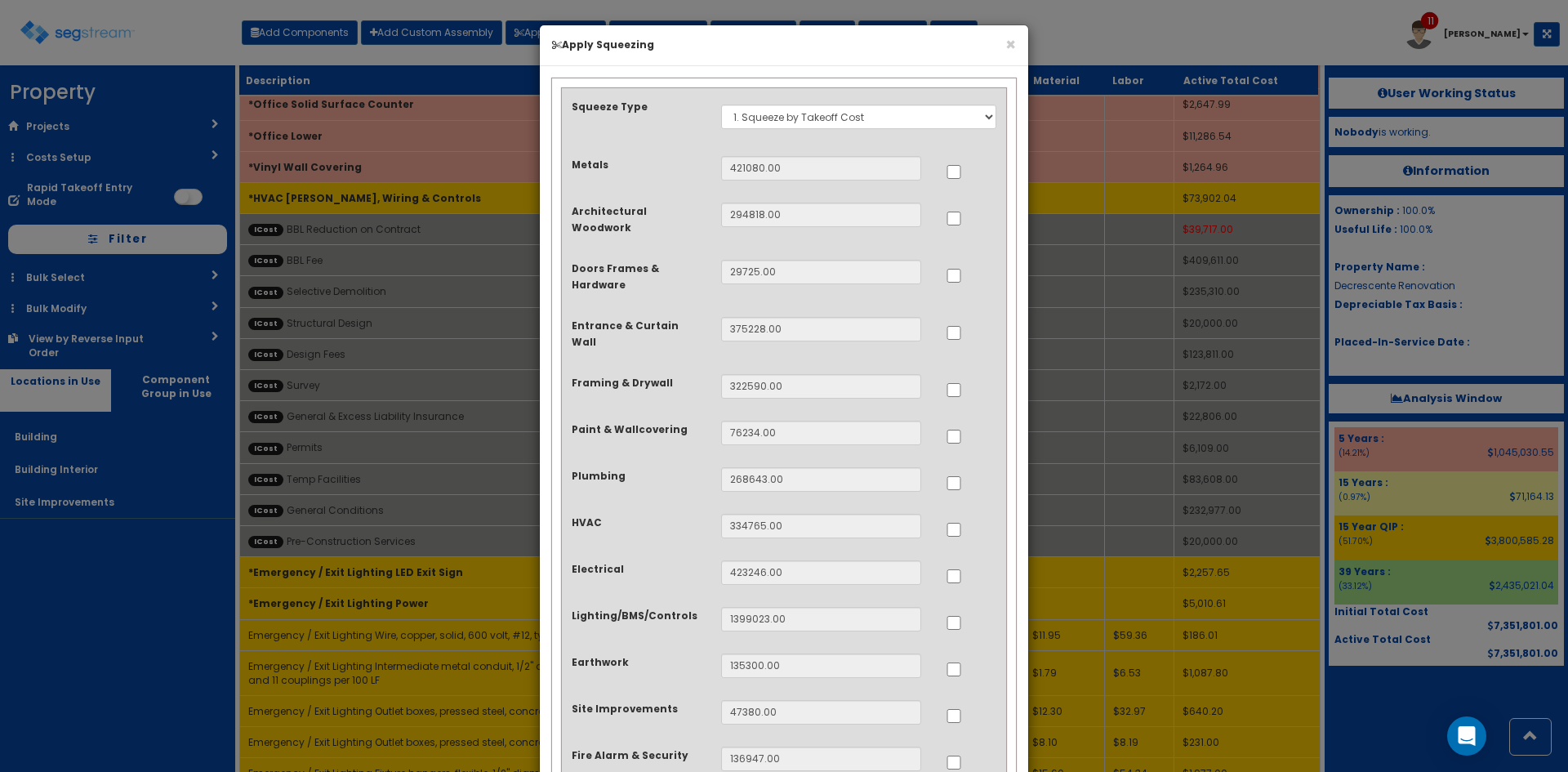
drag, startPoint x: 954, startPoint y: 470, endPoint x: 957, endPoint y: 498, distance: 28.2
click at [956, 470] on div at bounding box center [972, 480] width 51 height 26
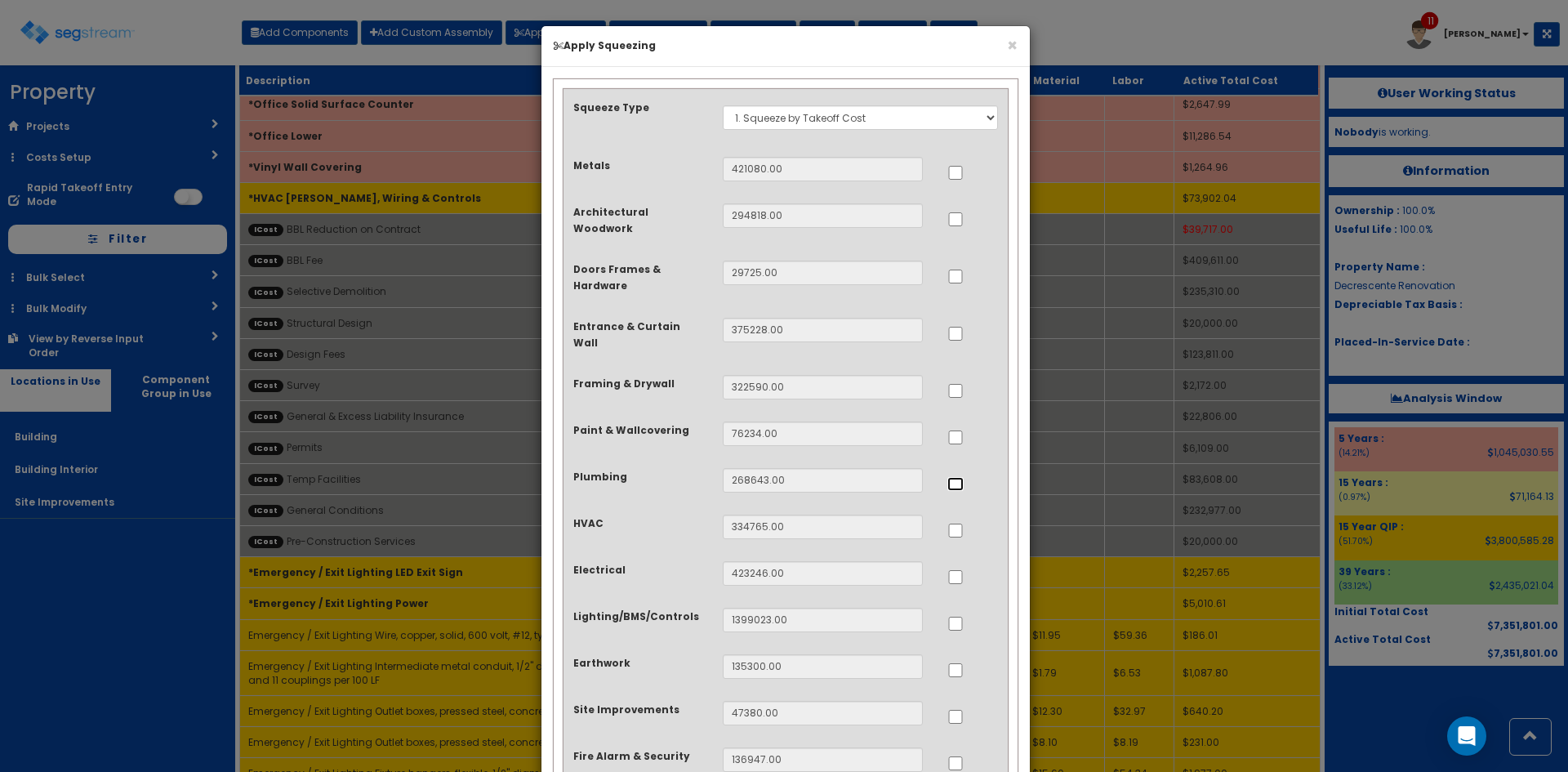
click at [955, 477] on input "..." at bounding box center [955, 484] width 17 height 14
checkbox input "true"
click at [955, 523] on input "..." at bounding box center [955, 530] width 17 height 14
checkbox input "true"
click at [959, 570] on input "..." at bounding box center [955, 577] width 17 height 14
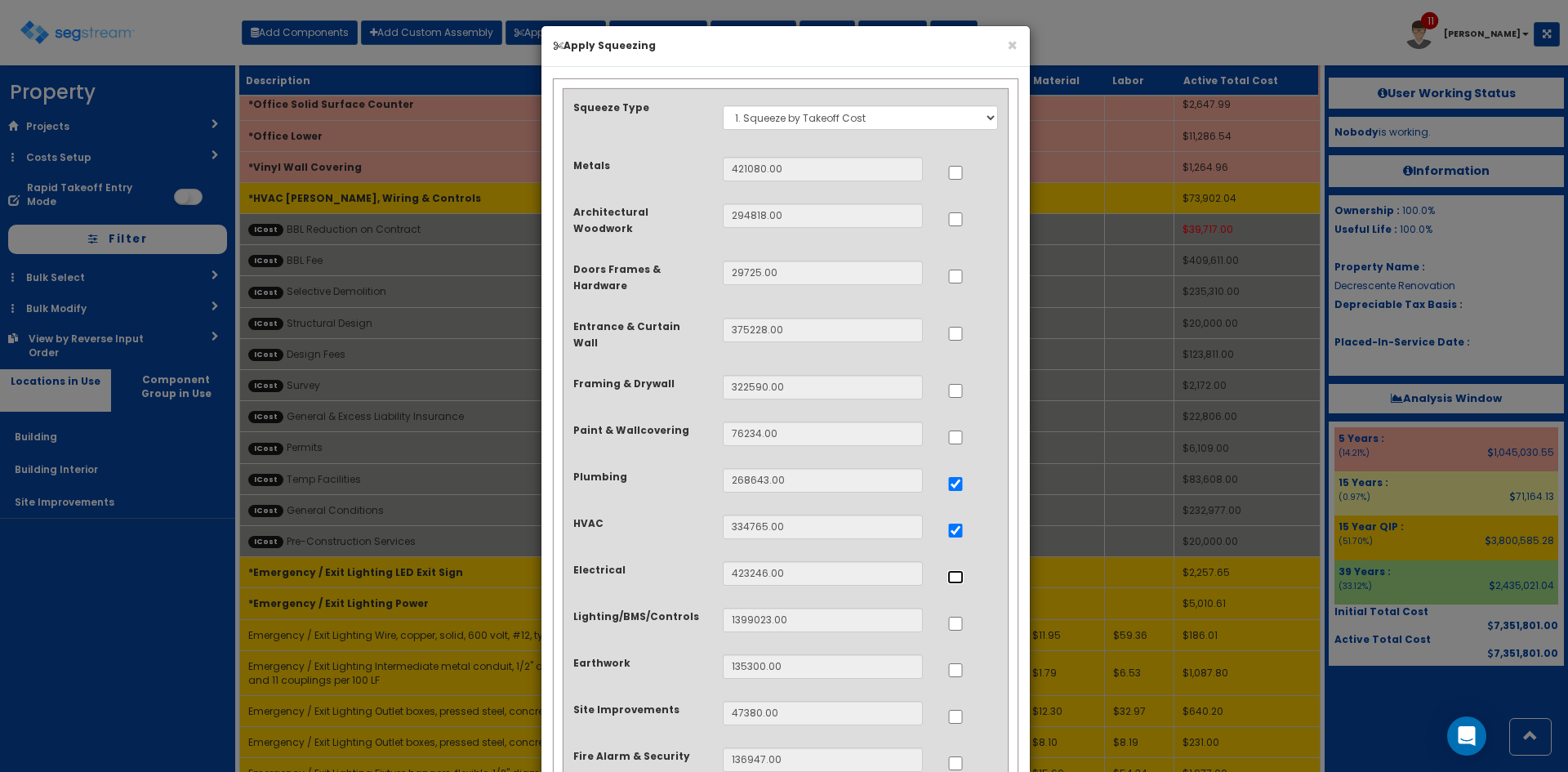
checkbox input "true"
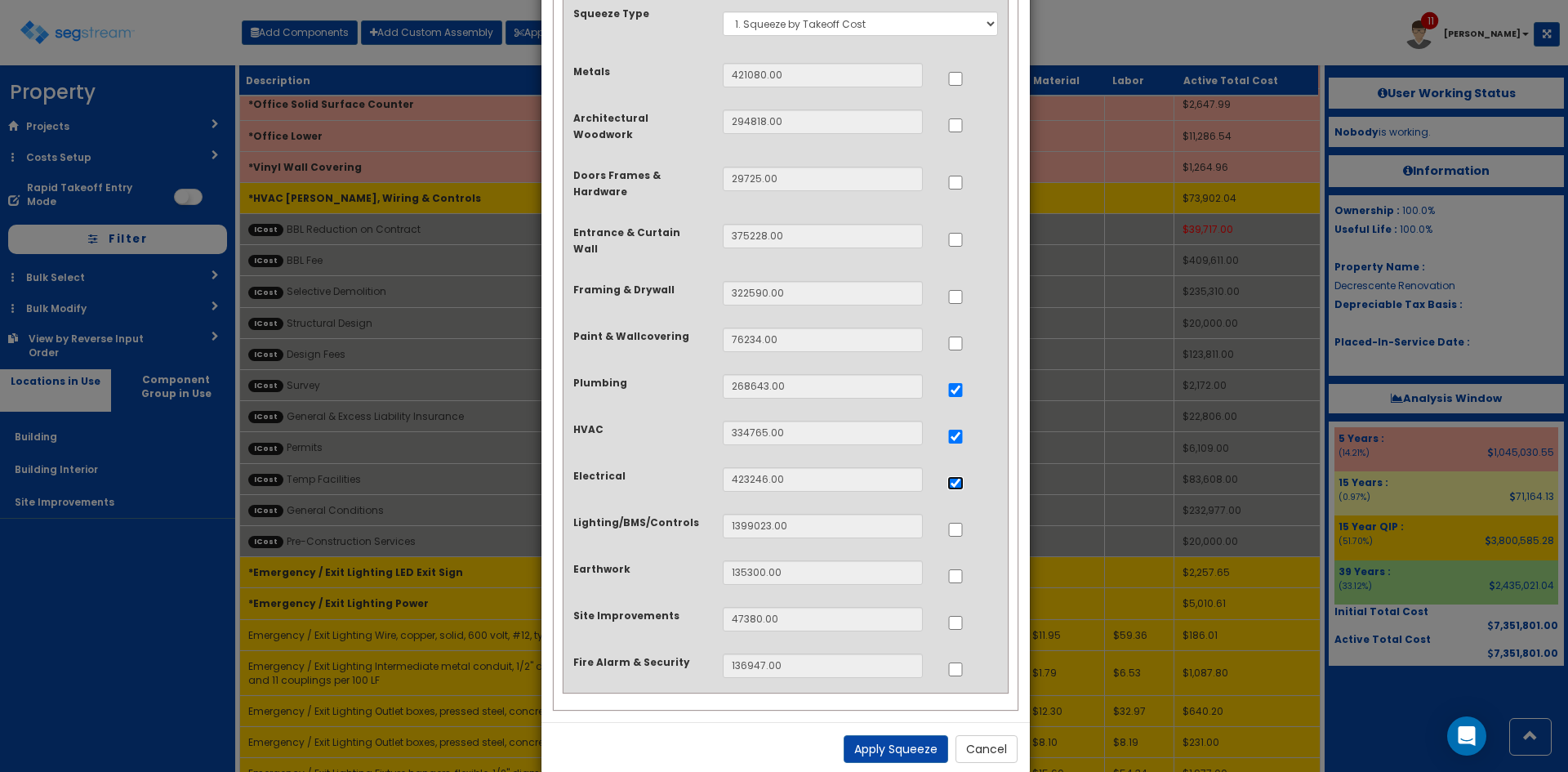
scroll to position [100, 0]
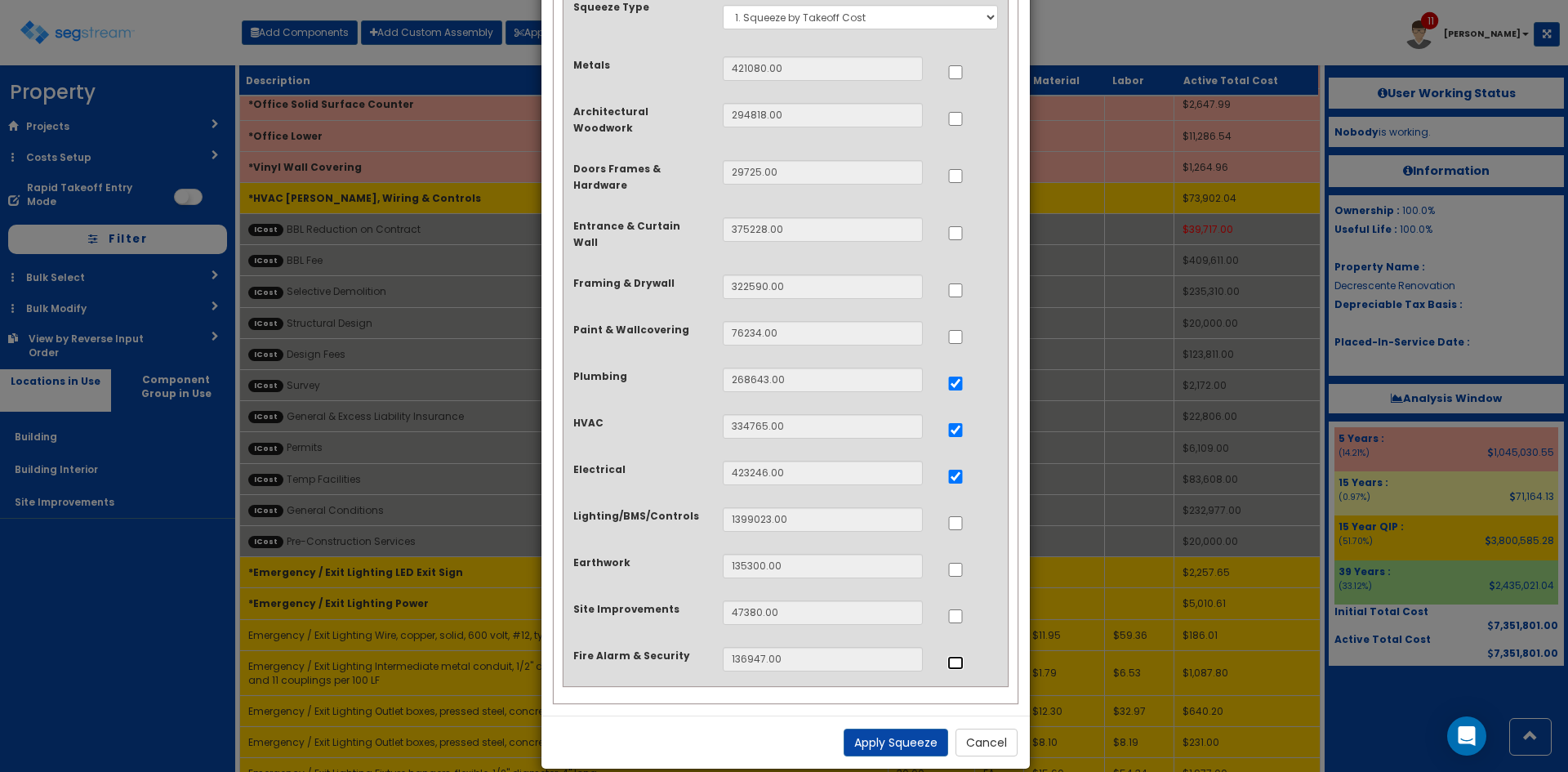
click at [951, 656] on input "..." at bounding box center [955, 663] width 17 height 14
checkbox input "true"
click at [929, 729] on button "Apply Squeeze" at bounding box center [895, 743] width 105 height 28
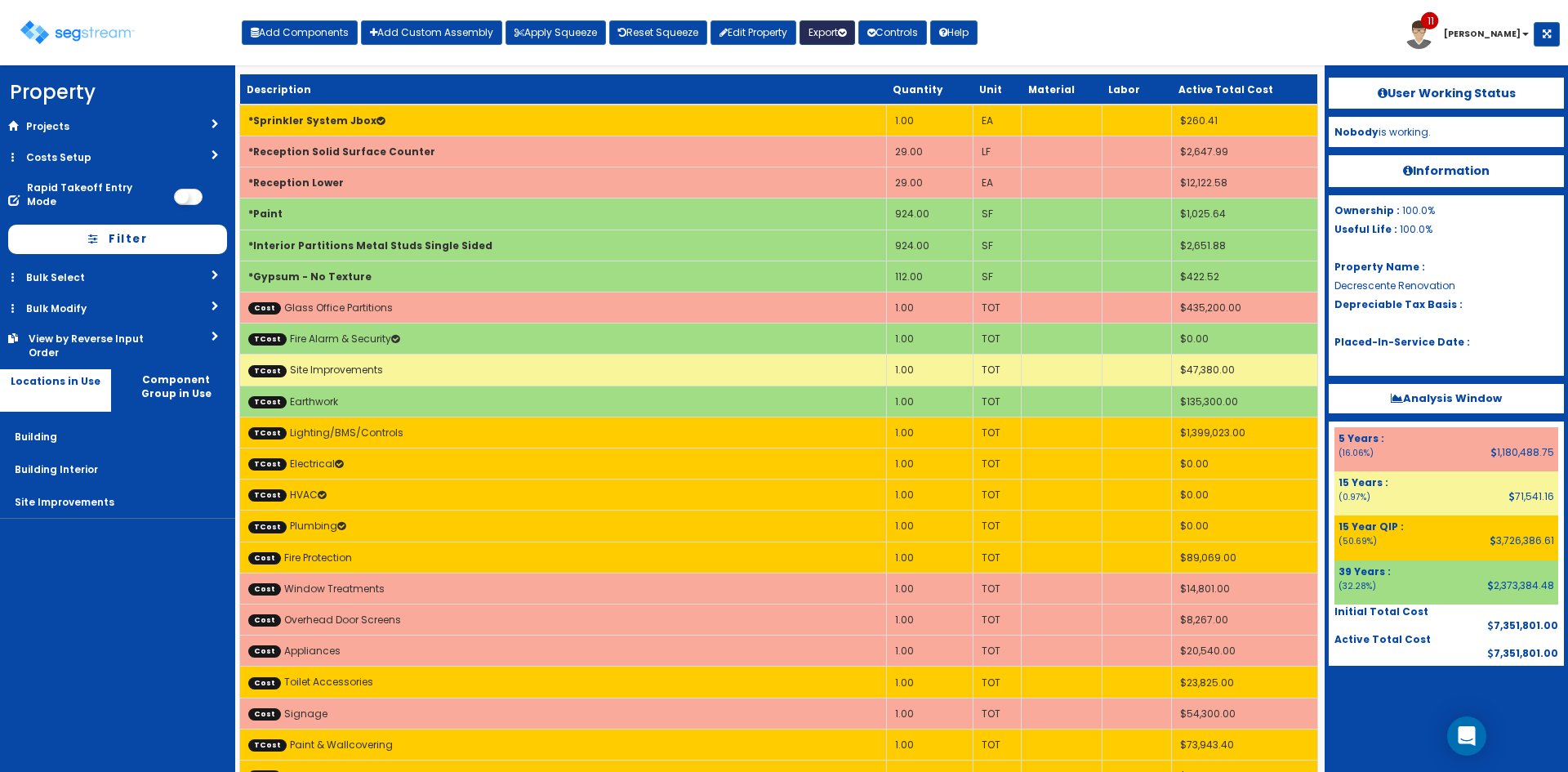
click at [855, 35] on button "Export" at bounding box center [827, 33] width 55 height 25
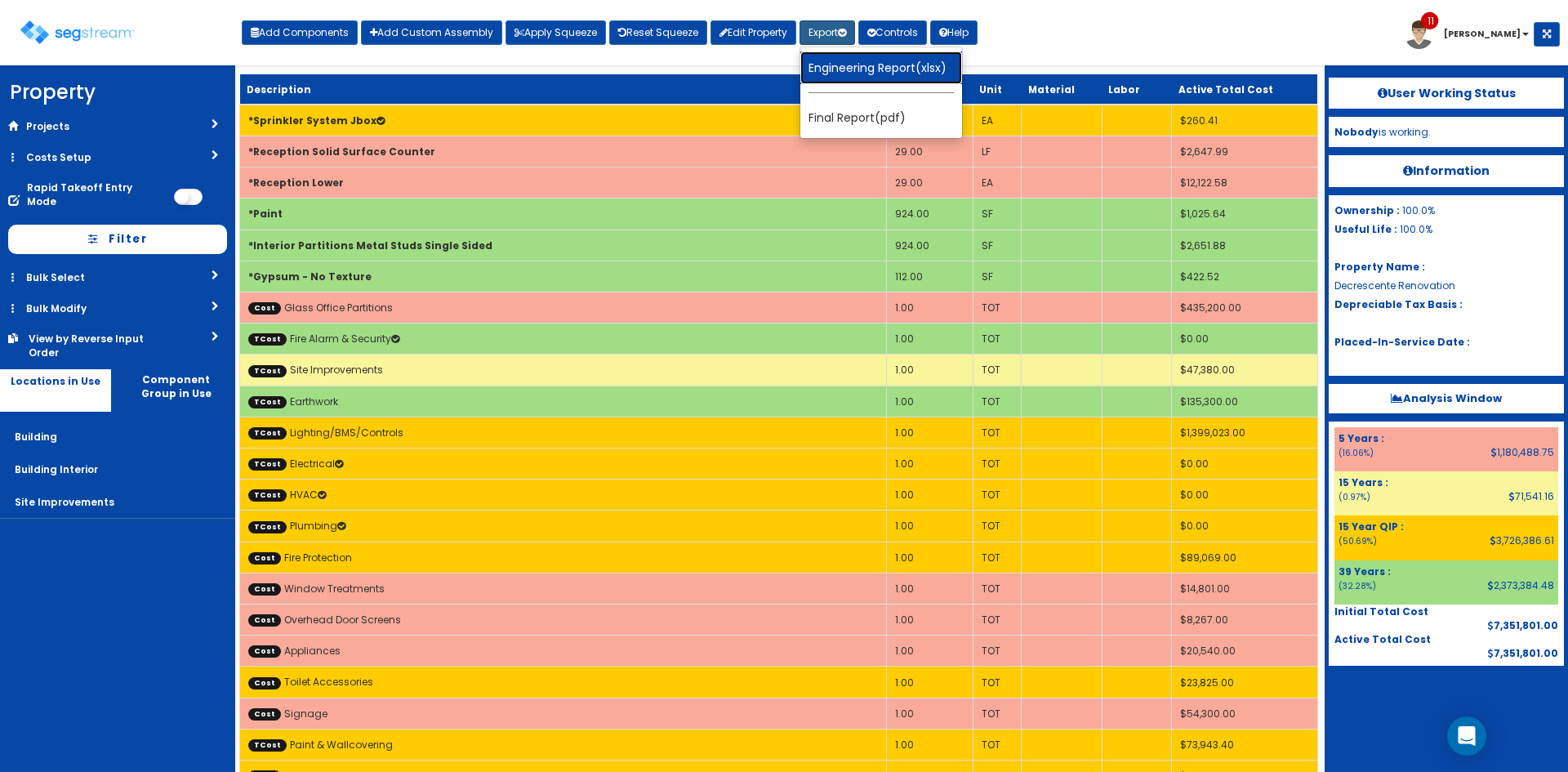
click at [855, 56] on link "Engineering Report(xlsx)" at bounding box center [881, 68] width 162 height 33
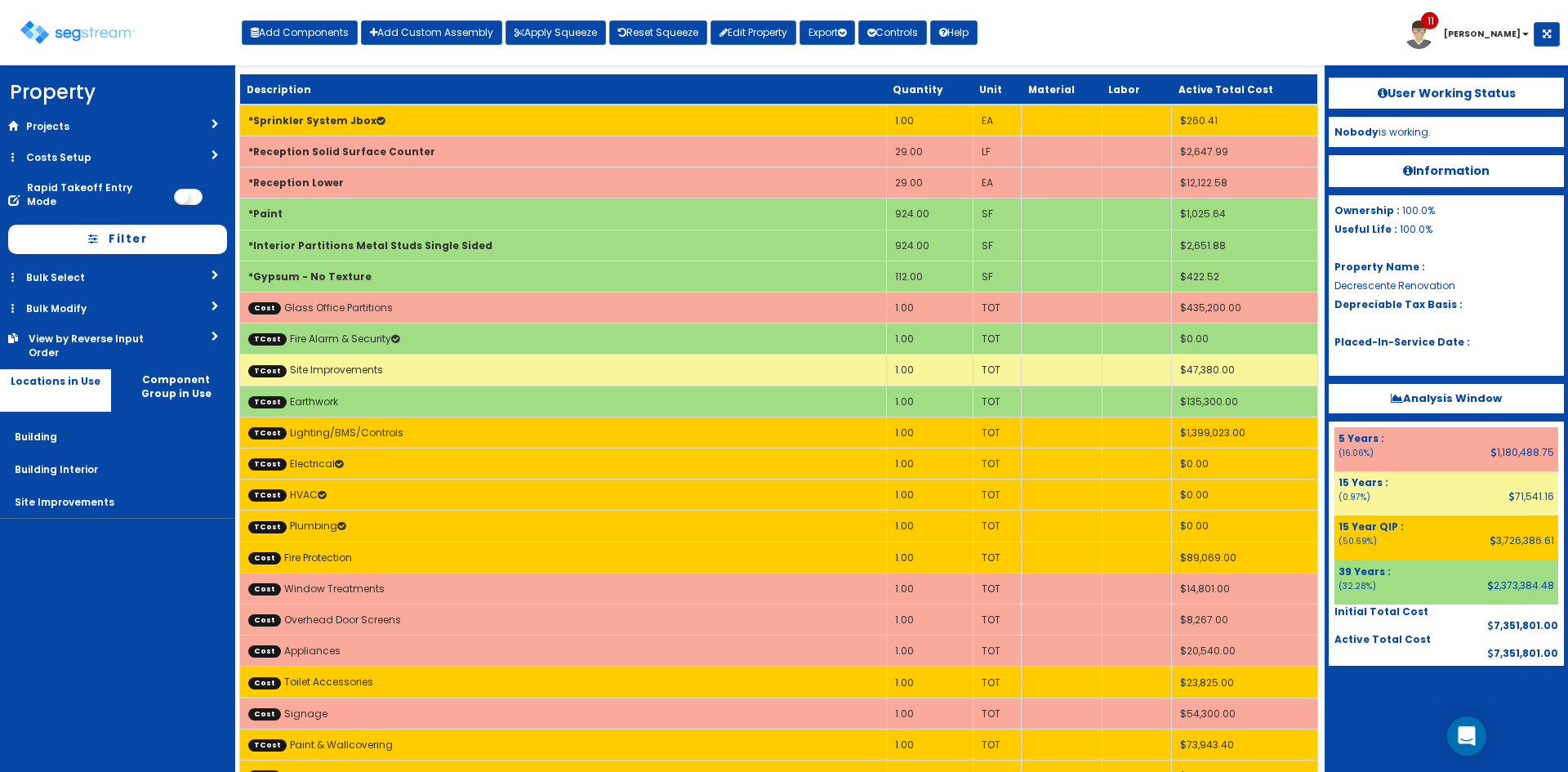
click at [1170, 35] on div "Toggle navigation Add Components Add Custom Assembly Apply Squeeze Reset Squeez…" at bounding box center [784, 39] width 1552 height 53
click at [1216, 30] on div "Toggle navigation Add Components Add Custom Assembly Apply Squeeze Reset Squeez…" at bounding box center [784, 39] width 1552 height 53
click at [1198, 36] on div "Toggle navigation Add Components Add Custom Assembly Apply Squeeze Reset Squeez…" at bounding box center [784, 39] width 1552 height 53
click at [645, 30] on link "Reset Squeeze" at bounding box center [658, 33] width 98 height 25
